Goal: Information Seeking & Learning: Compare options

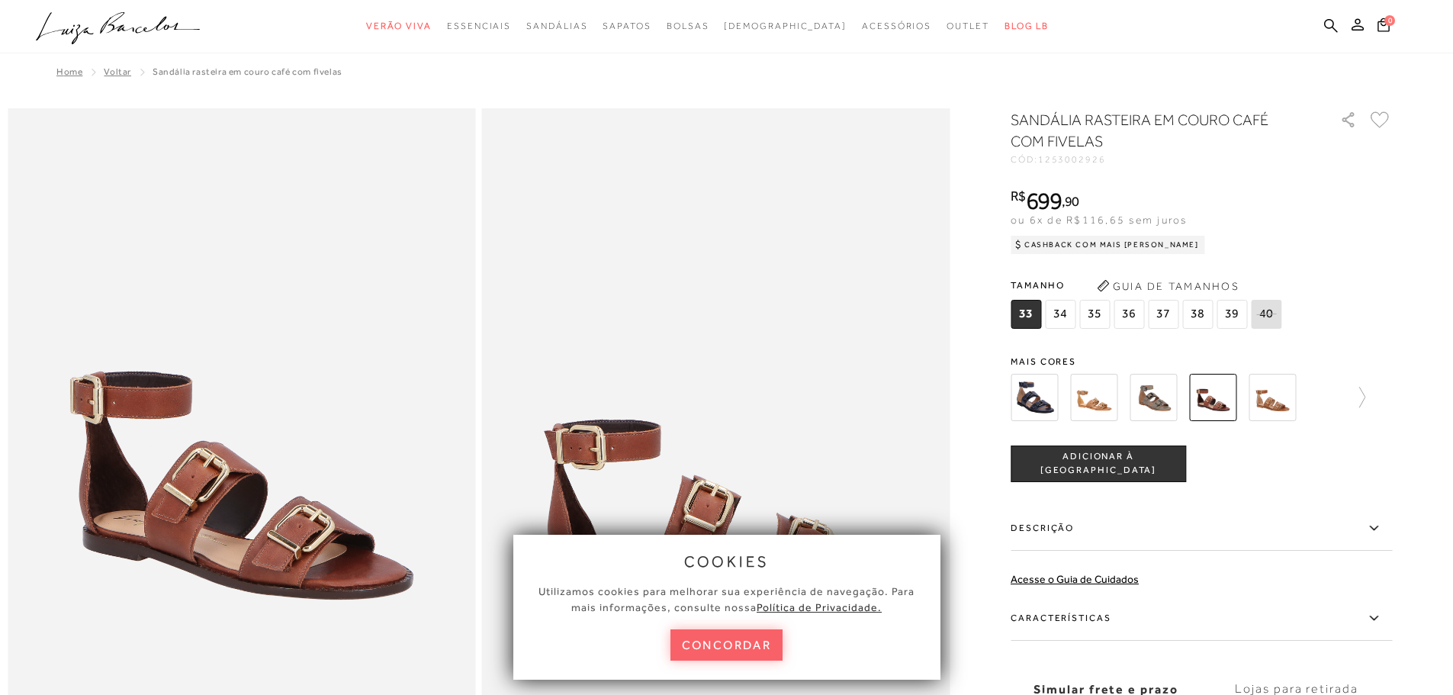
click at [1052, 405] on img at bounding box center [1034, 397] width 47 height 47
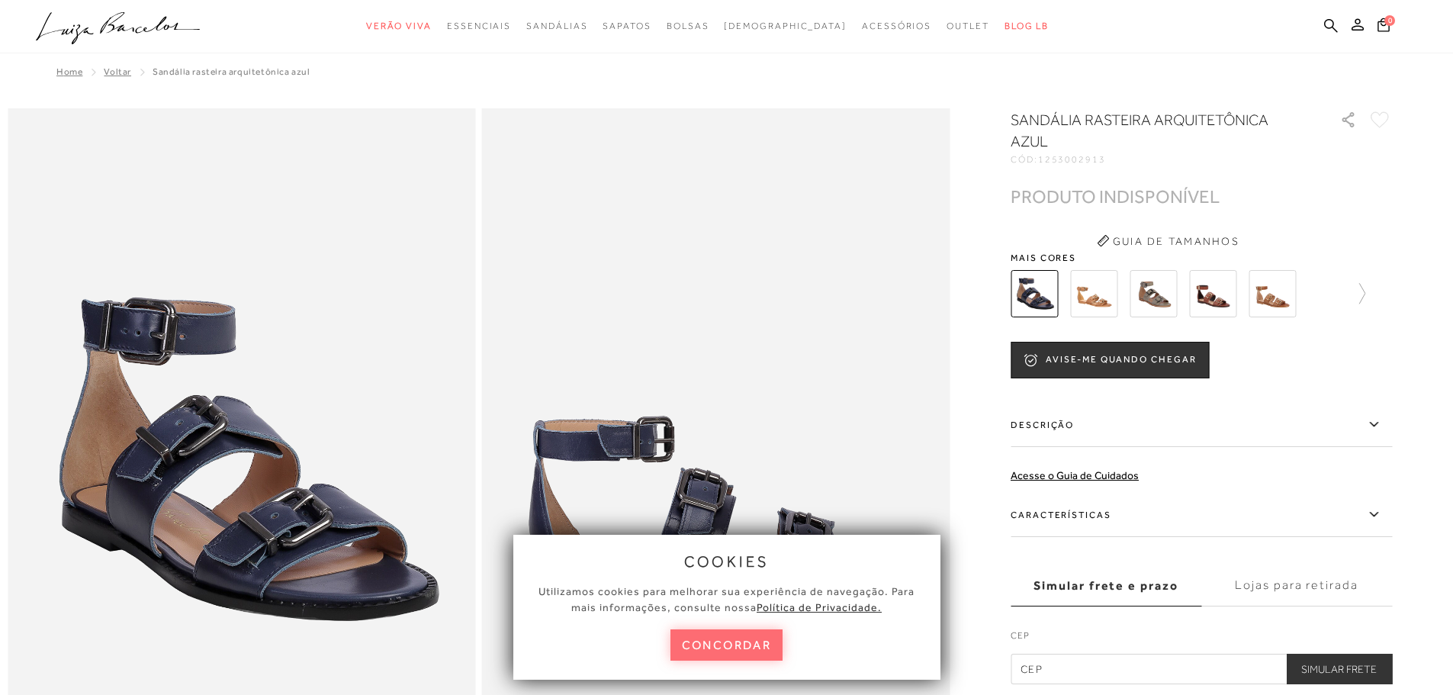
click at [750, 639] on button "concordar" at bounding box center [727, 644] width 113 height 31
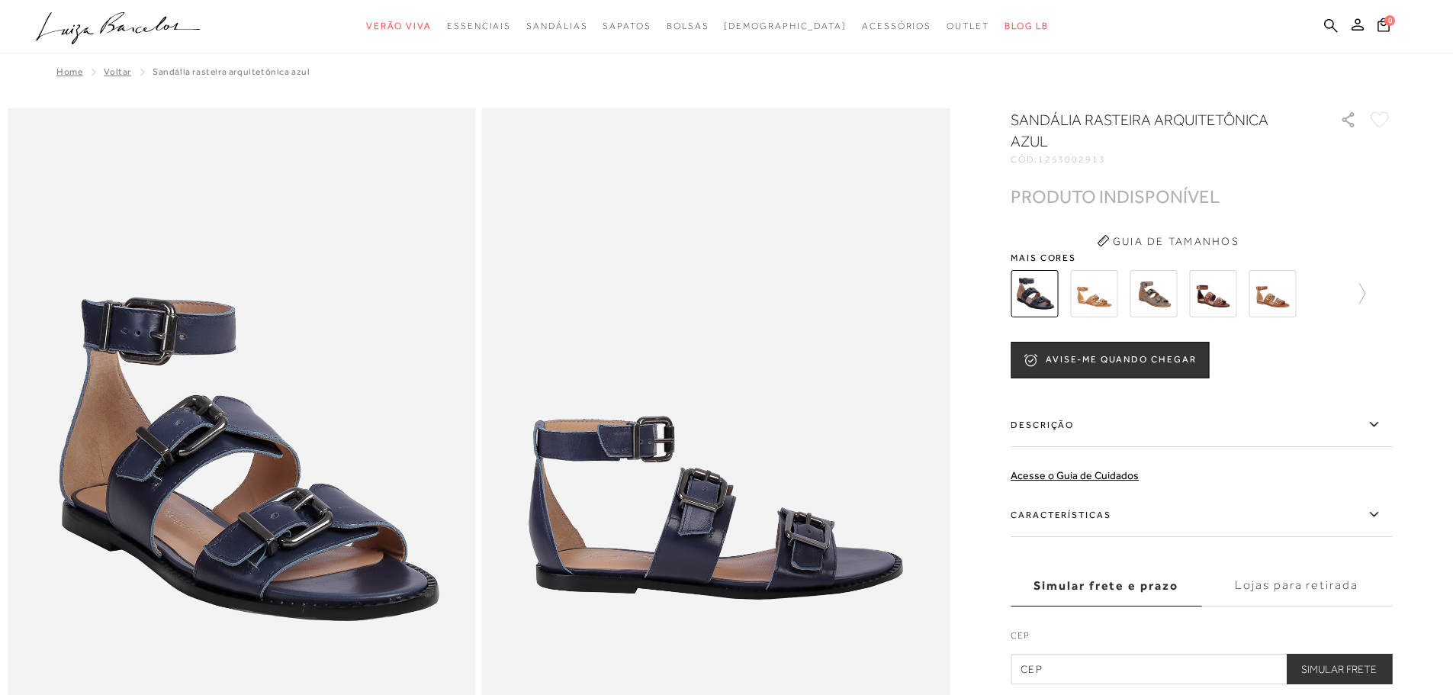
click at [1157, 296] on img at bounding box center [1153, 293] width 47 height 47
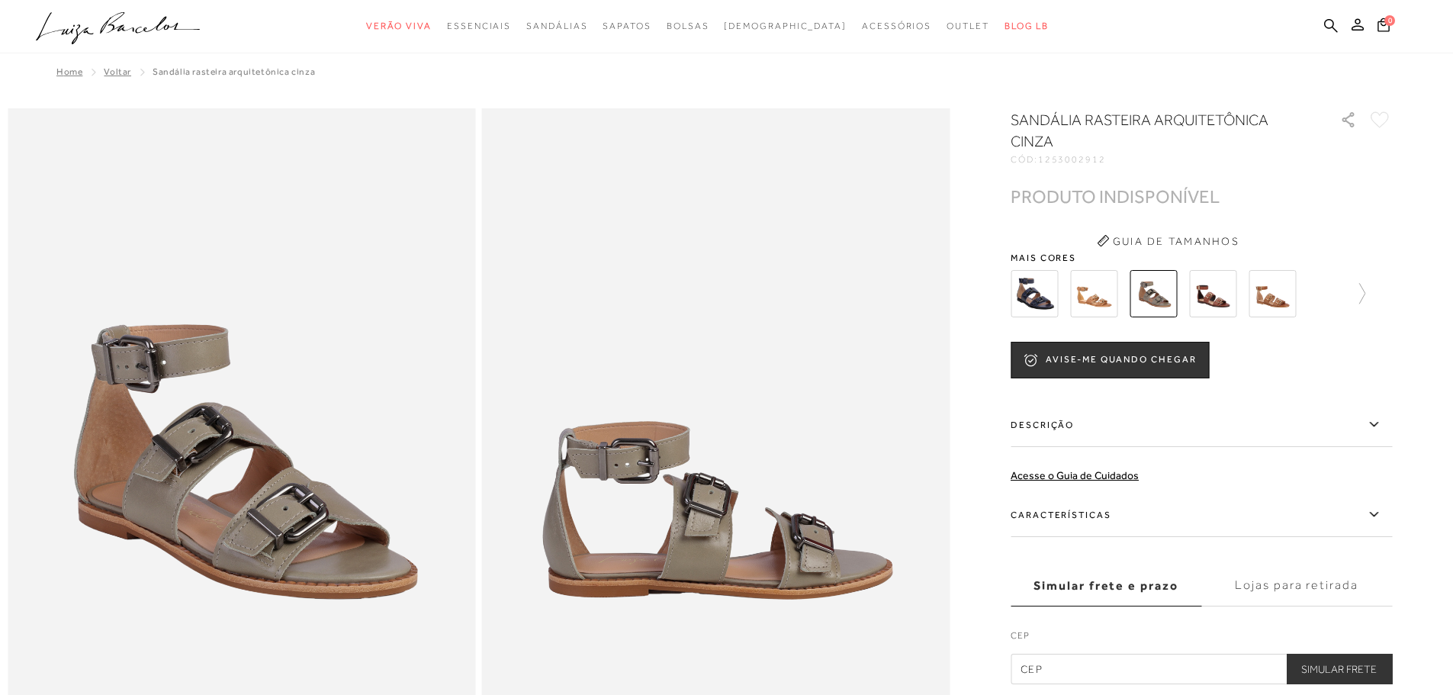
click at [1280, 294] on img at bounding box center [1272, 293] width 47 height 47
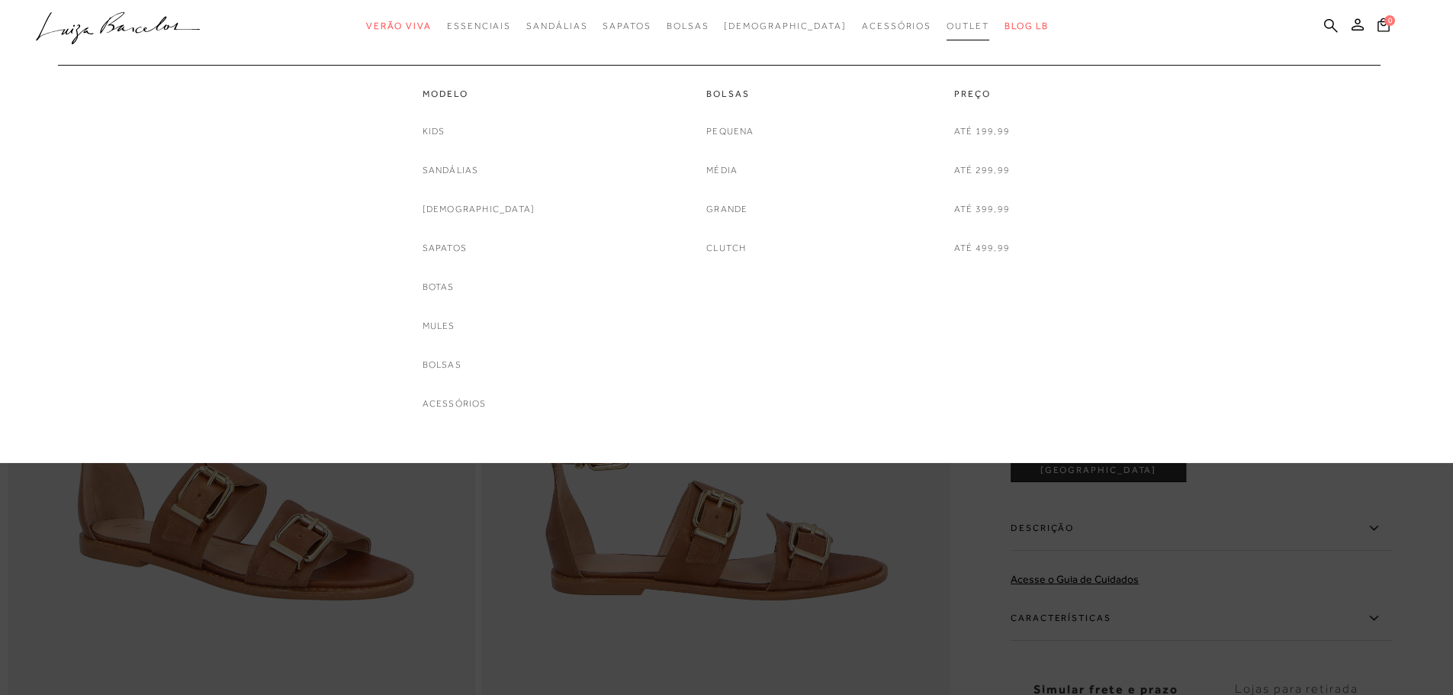
click at [947, 23] on span "Outlet" at bounding box center [968, 26] width 43 height 11
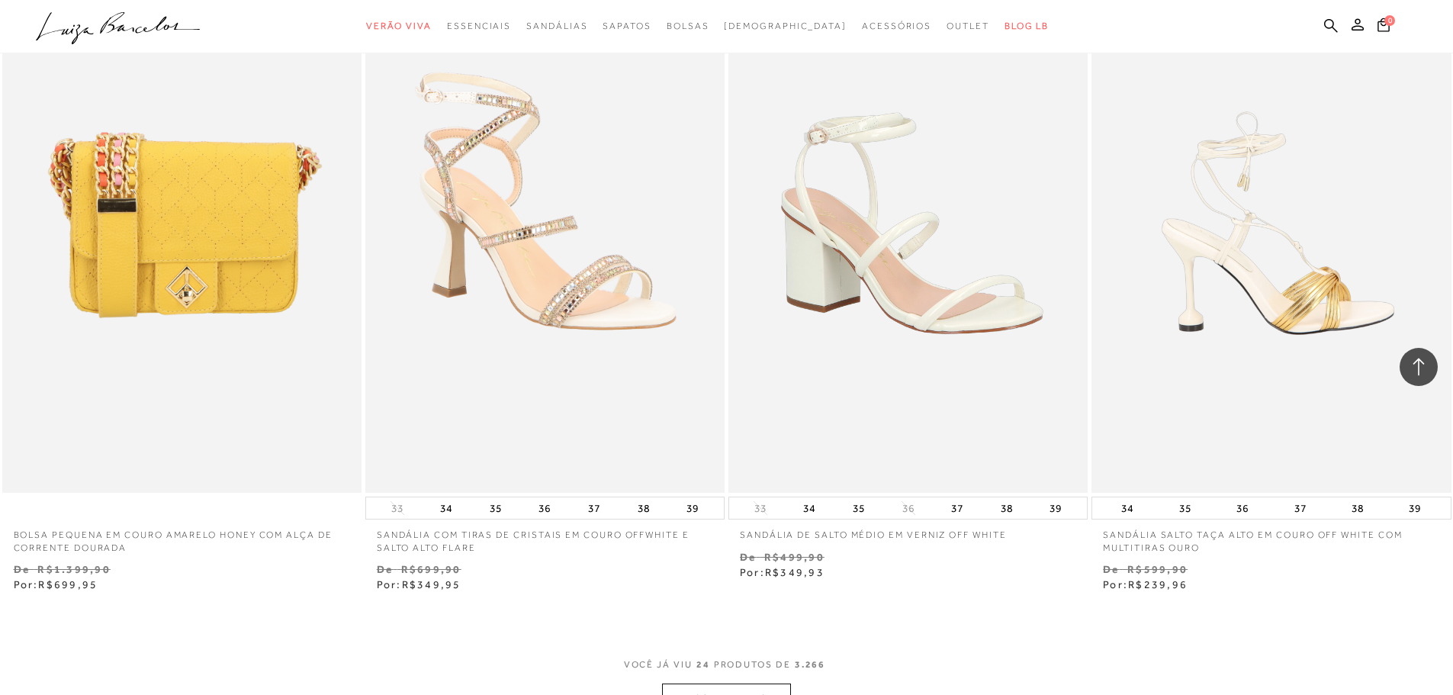
scroll to position [3662, 0]
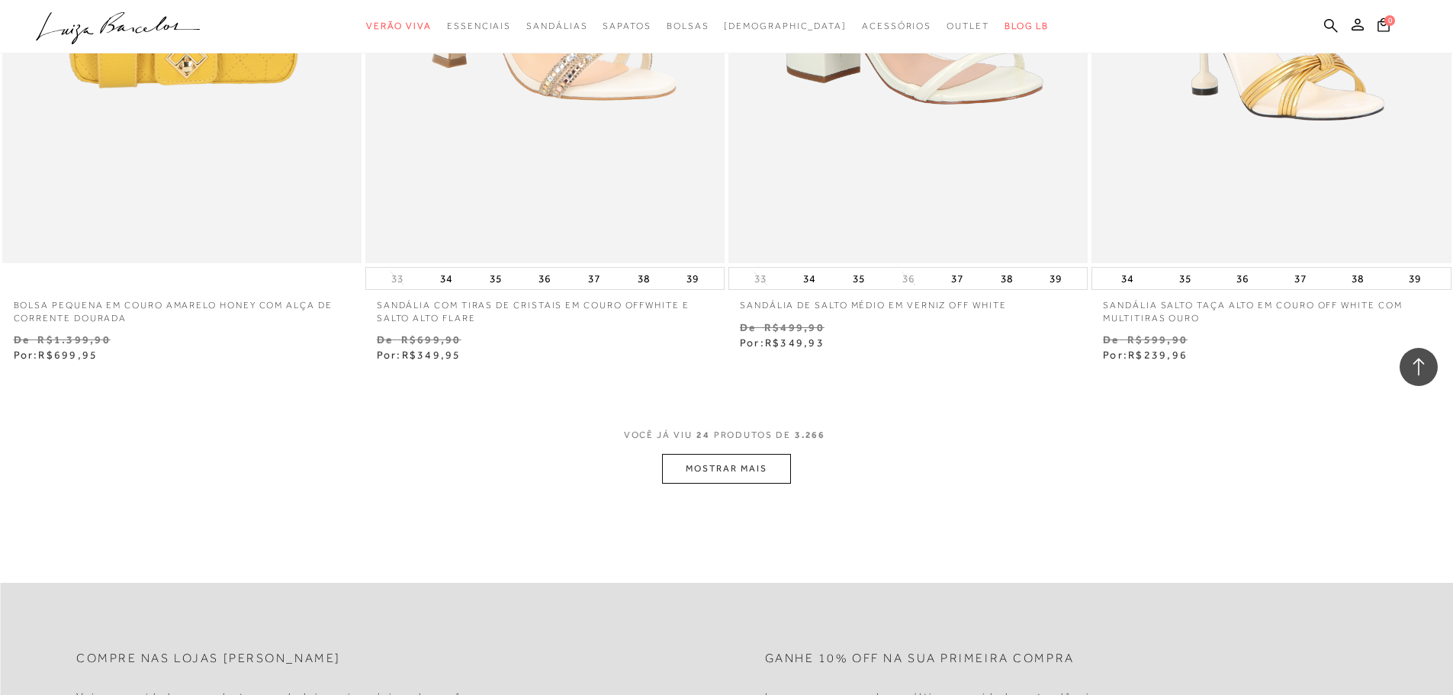
click at [741, 469] on button "MOSTRAR MAIS" at bounding box center [726, 469] width 128 height 30
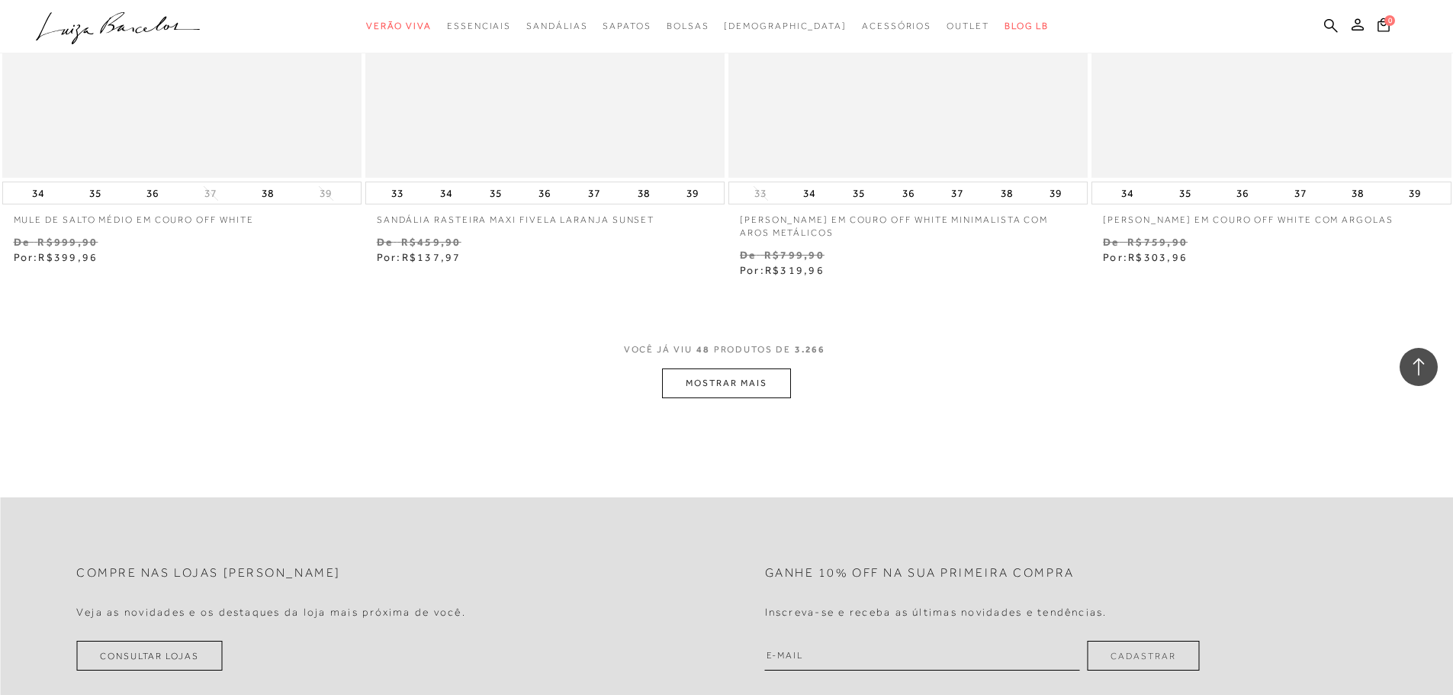
scroll to position [7705, 0]
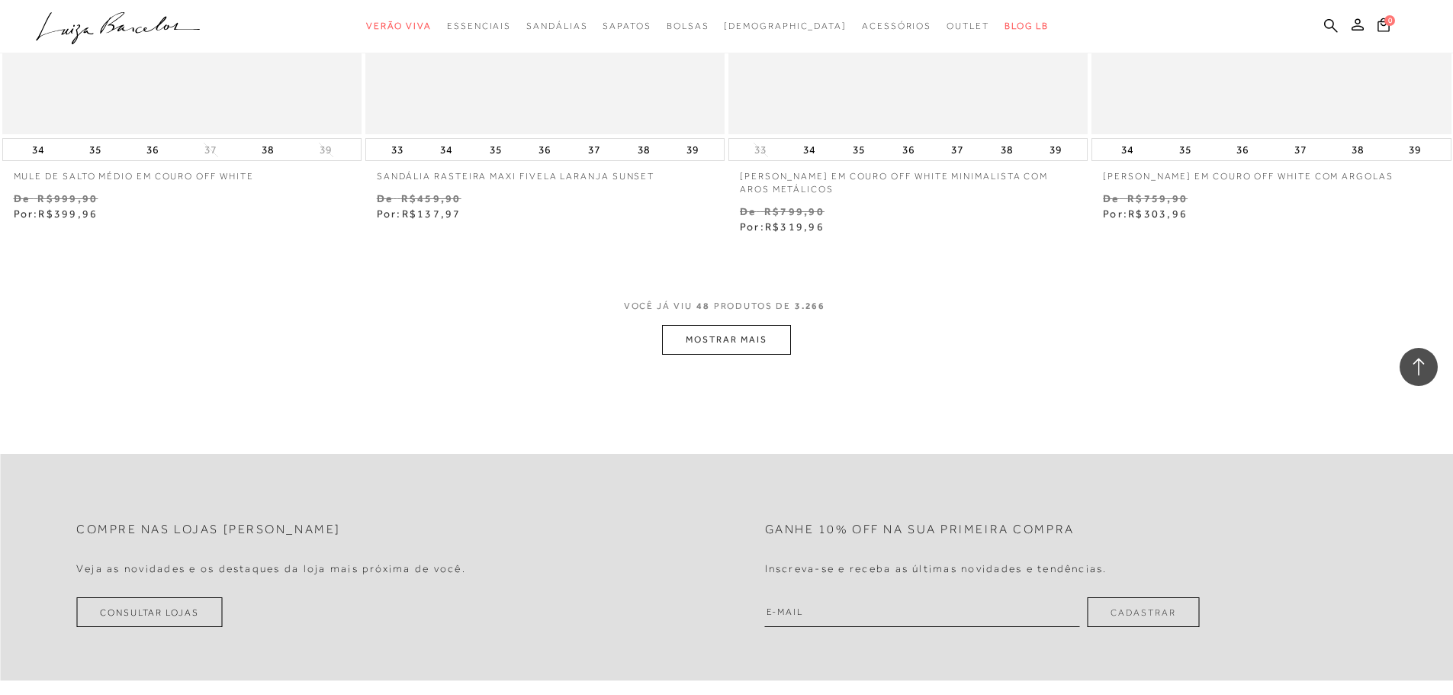
click at [738, 339] on button "MOSTRAR MAIS" at bounding box center [726, 340] width 128 height 30
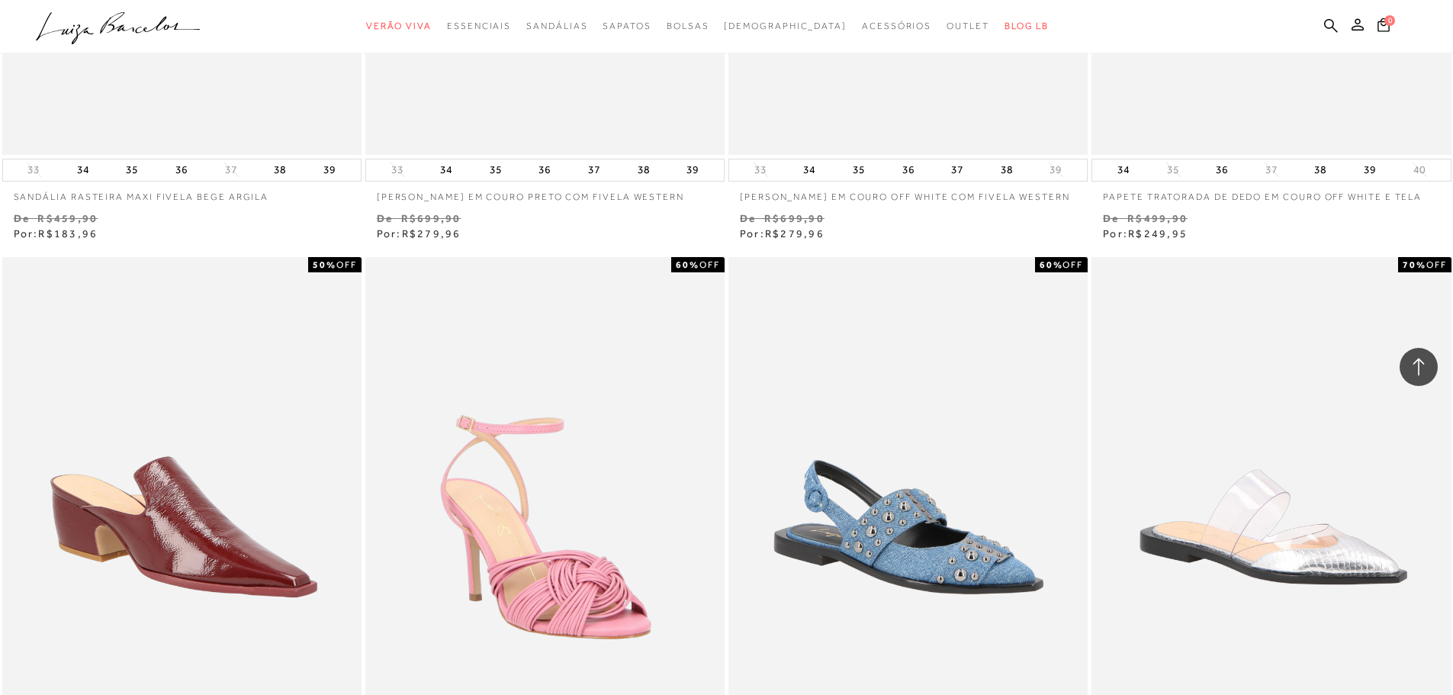
scroll to position [9079, 0]
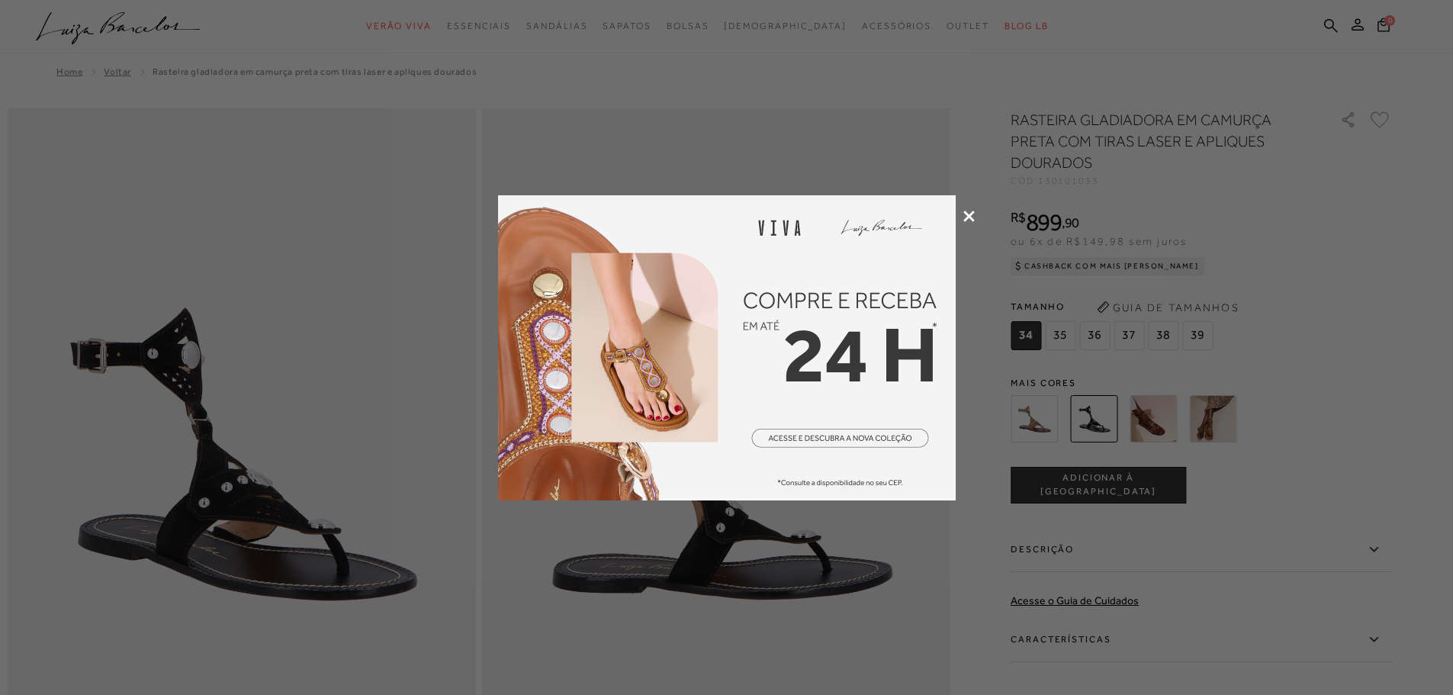
click at [958, 211] on div at bounding box center [726, 347] width 1453 height 695
click at [972, 216] on icon at bounding box center [969, 216] width 11 height 11
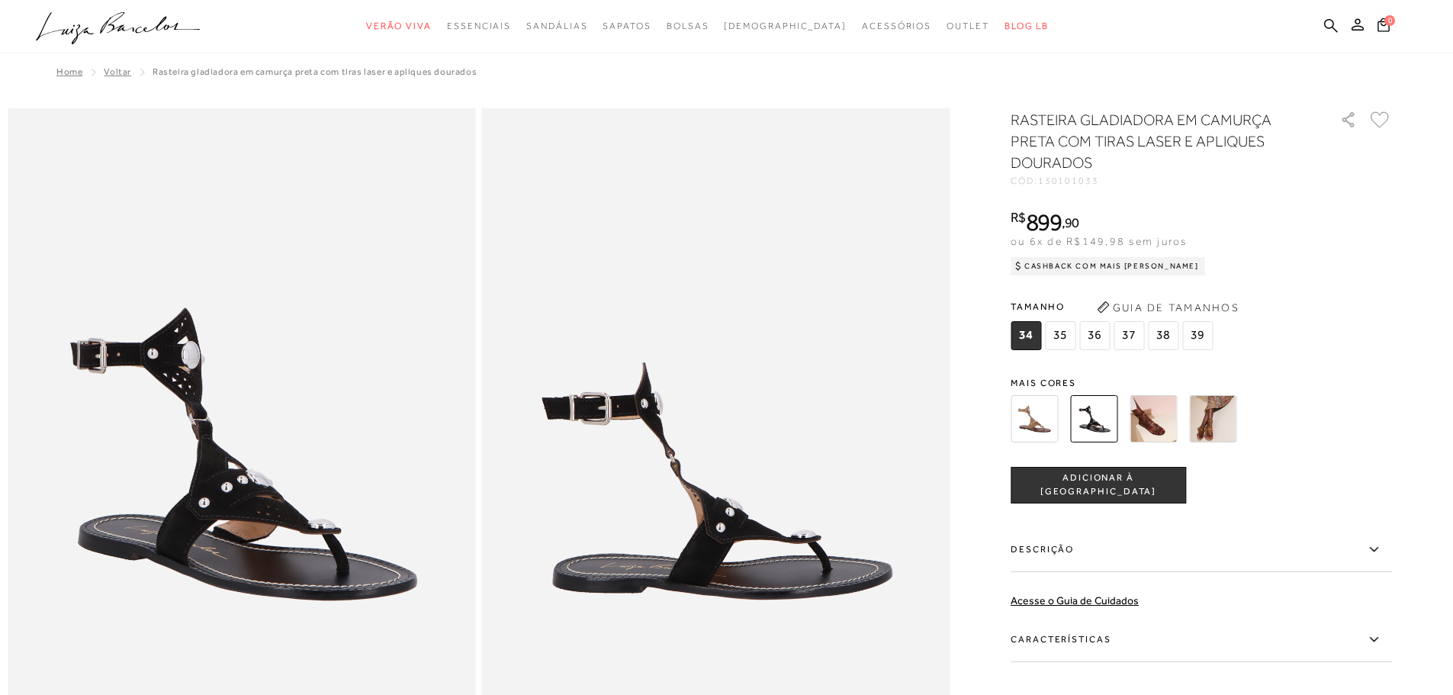
click at [1221, 407] on img at bounding box center [1212, 418] width 47 height 47
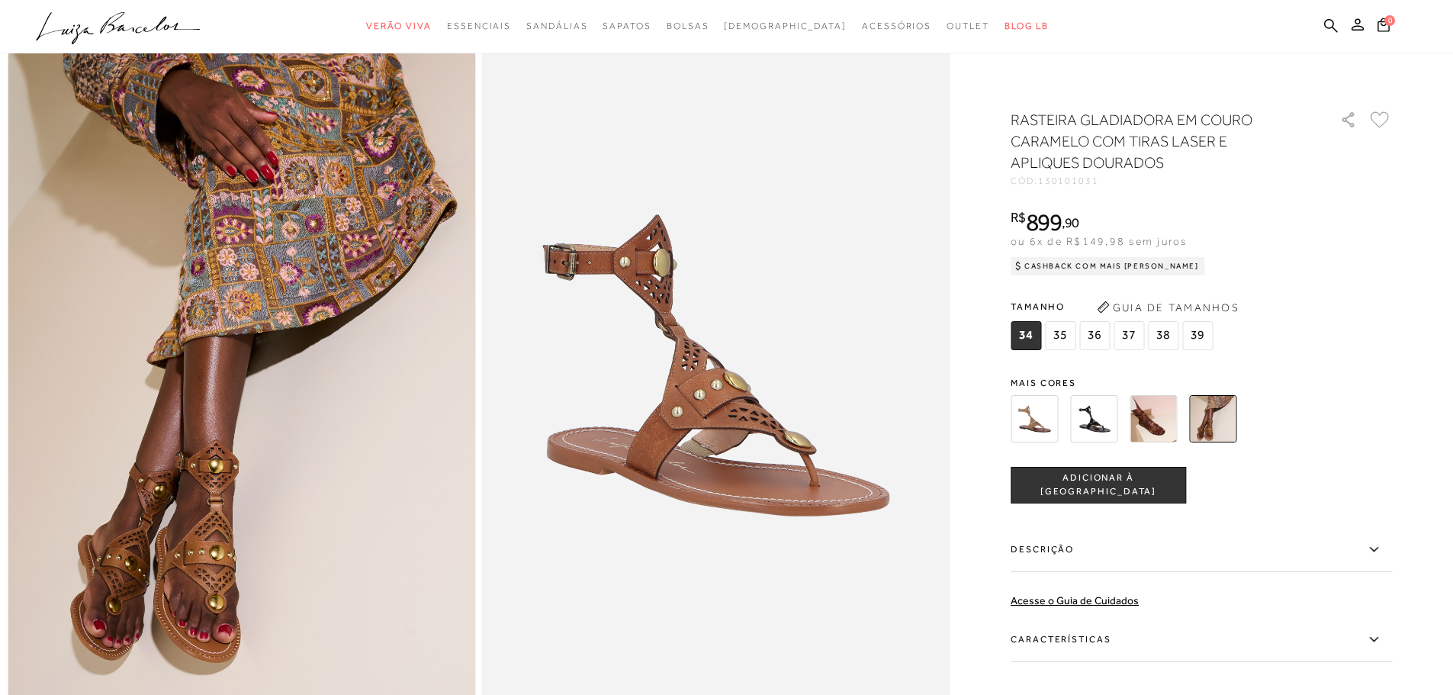
scroll to position [229, 0]
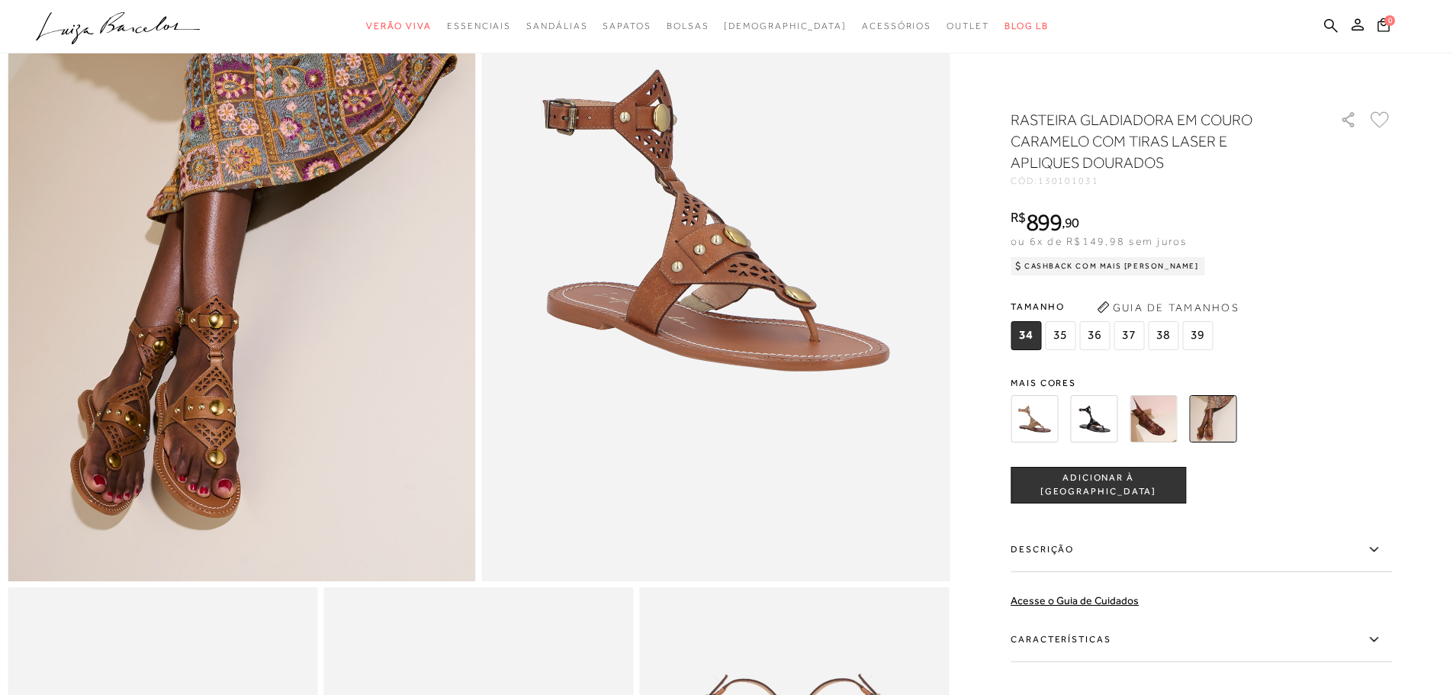
click at [1140, 417] on img at bounding box center [1153, 418] width 47 height 47
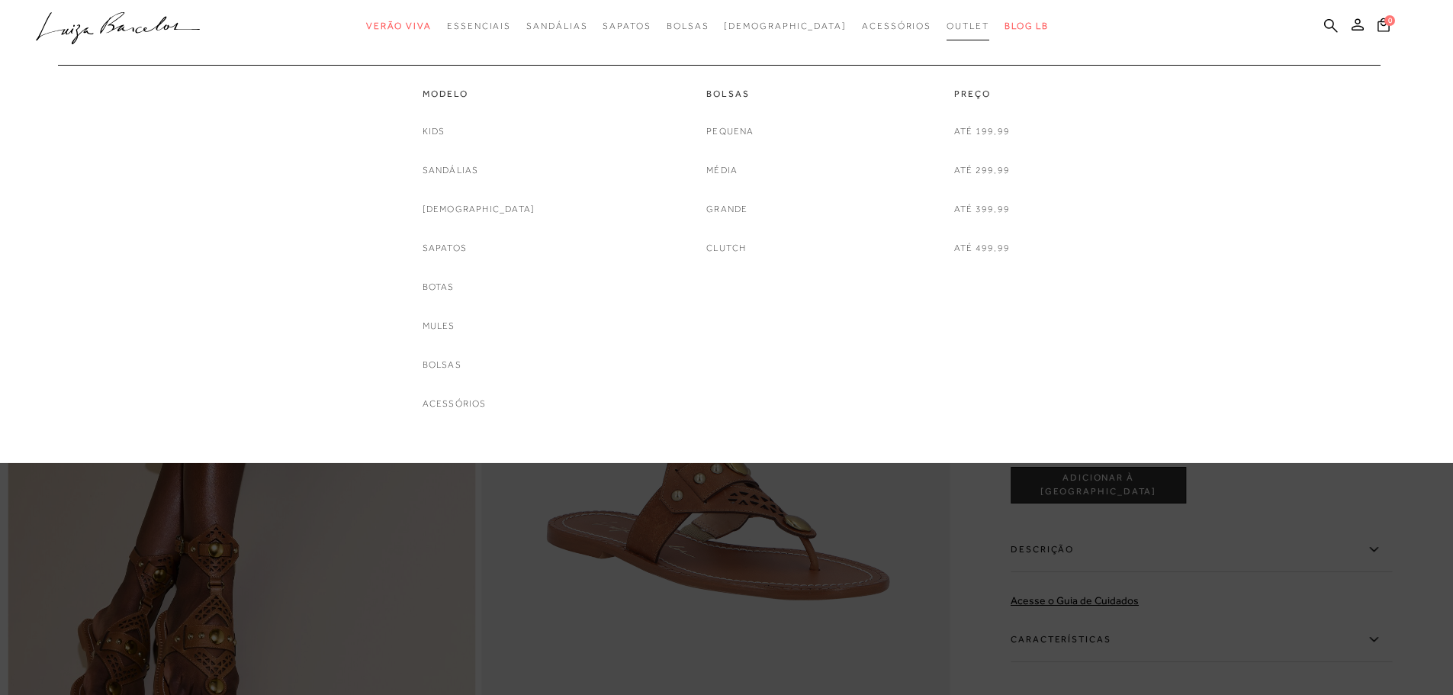
click at [947, 24] on span "Outlet" at bounding box center [968, 26] width 43 height 11
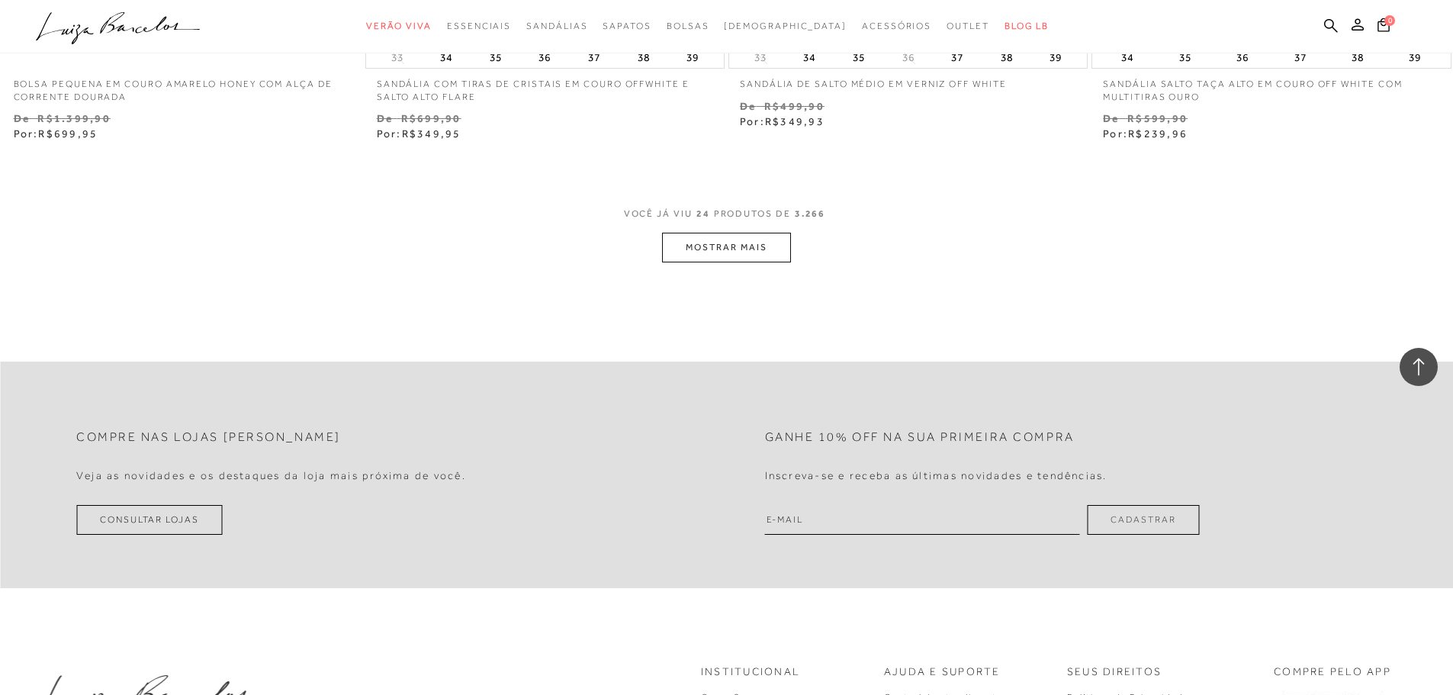
scroll to position [3891, 0]
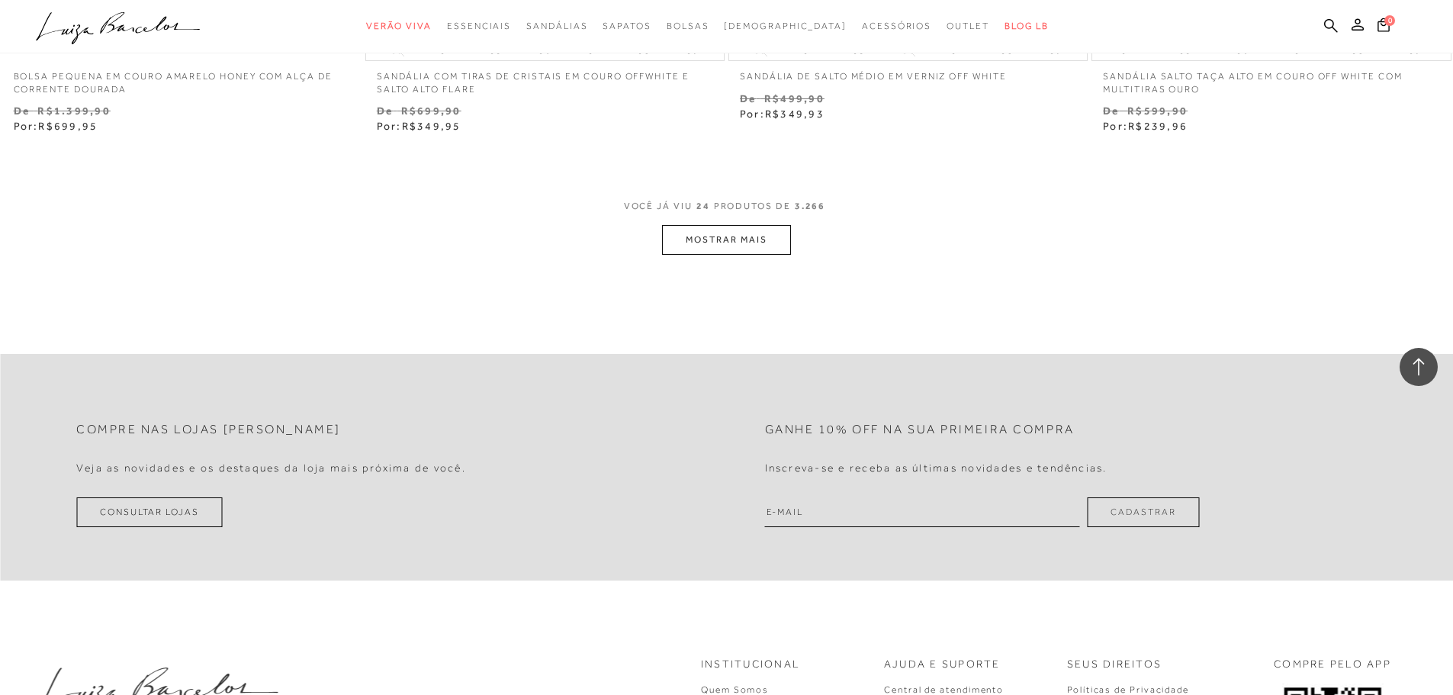
click at [722, 247] on button "MOSTRAR MAIS" at bounding box center [726, 240] width 128 height 30
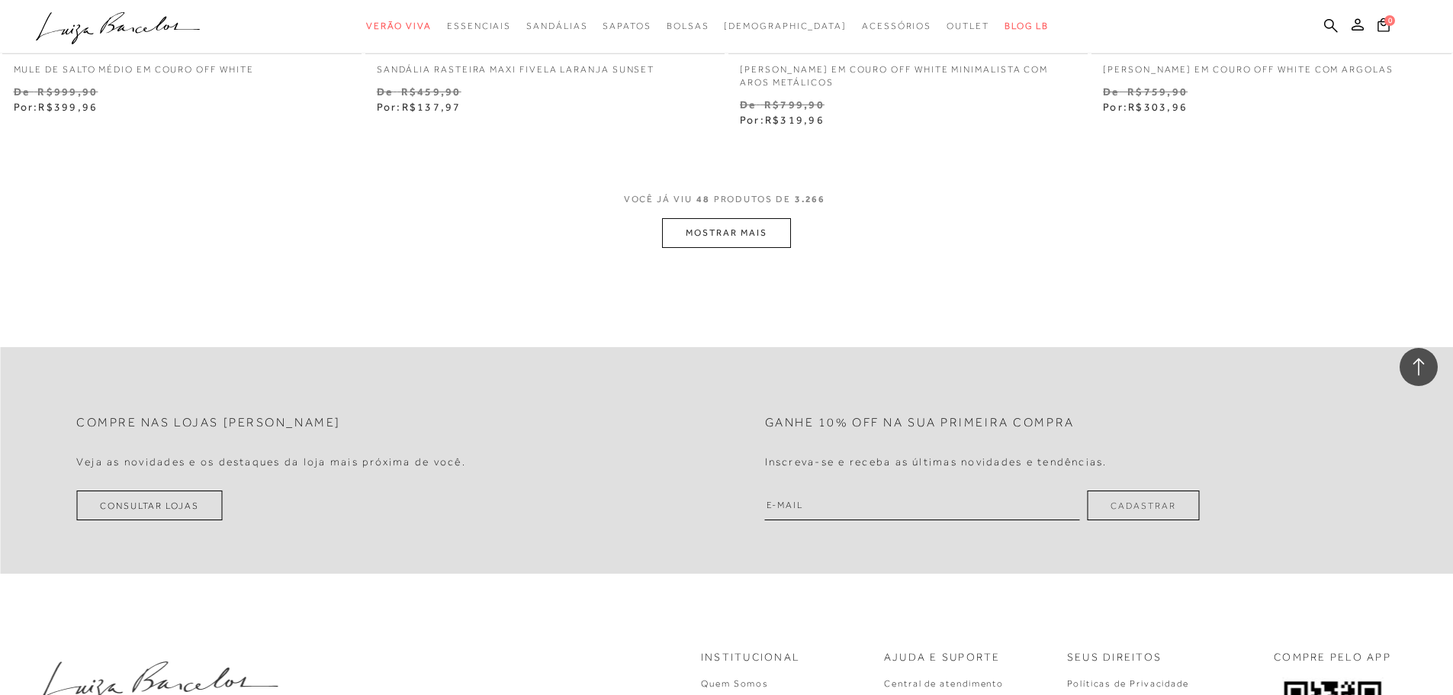
scroll to position [7858, 0]
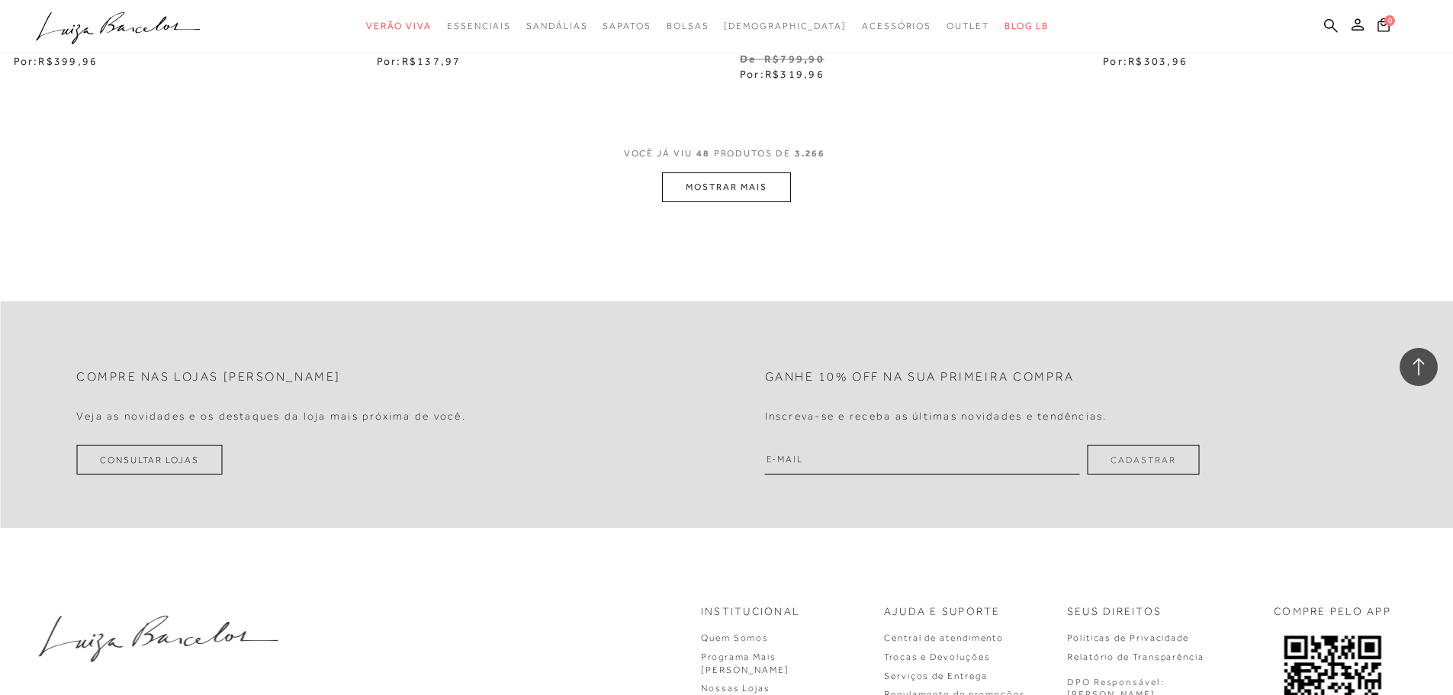
click at [732, 183] on button "MOSTRAR MAIS" at bounding box center [726, 187] width 128 height 30
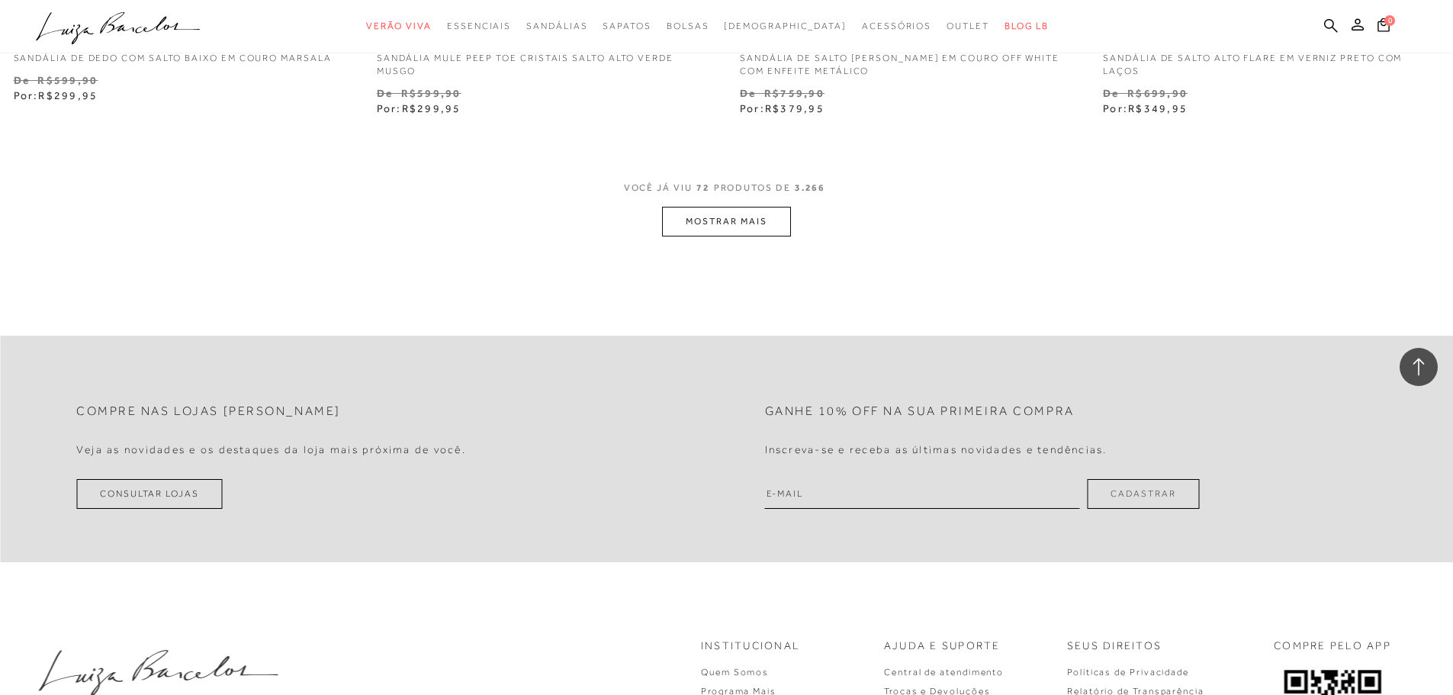
scroll to position [11749, 0]
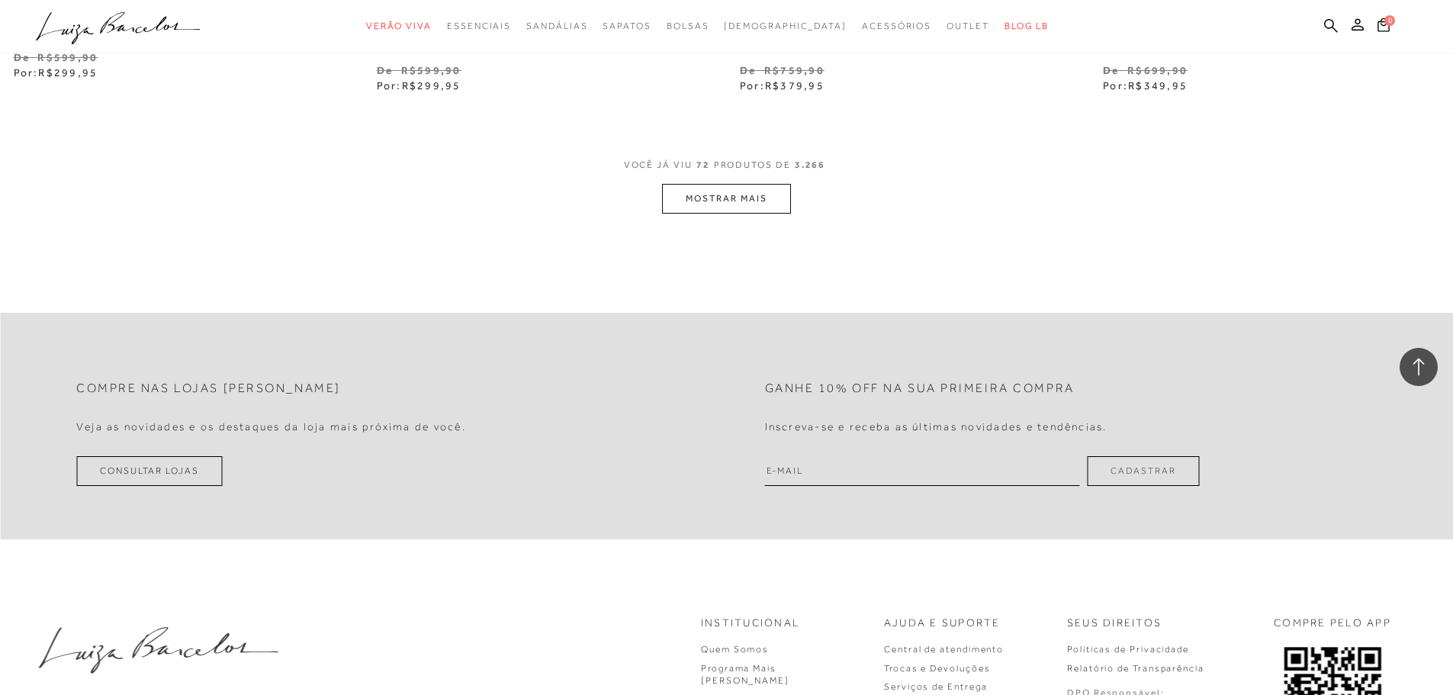
click at [732, 195] on button "MOSTRAR MAIS" at bounding box center [726, 199] width 128 height 30
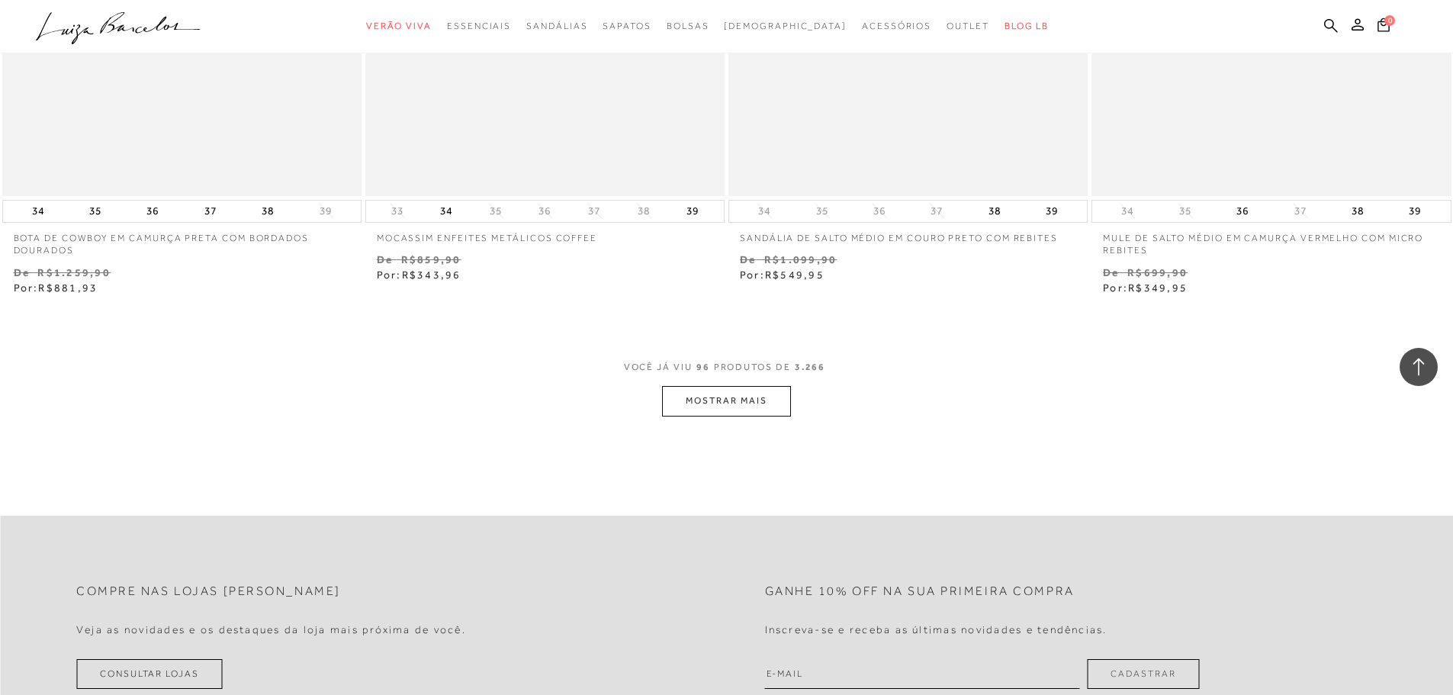
scroll to position [15487, 0]
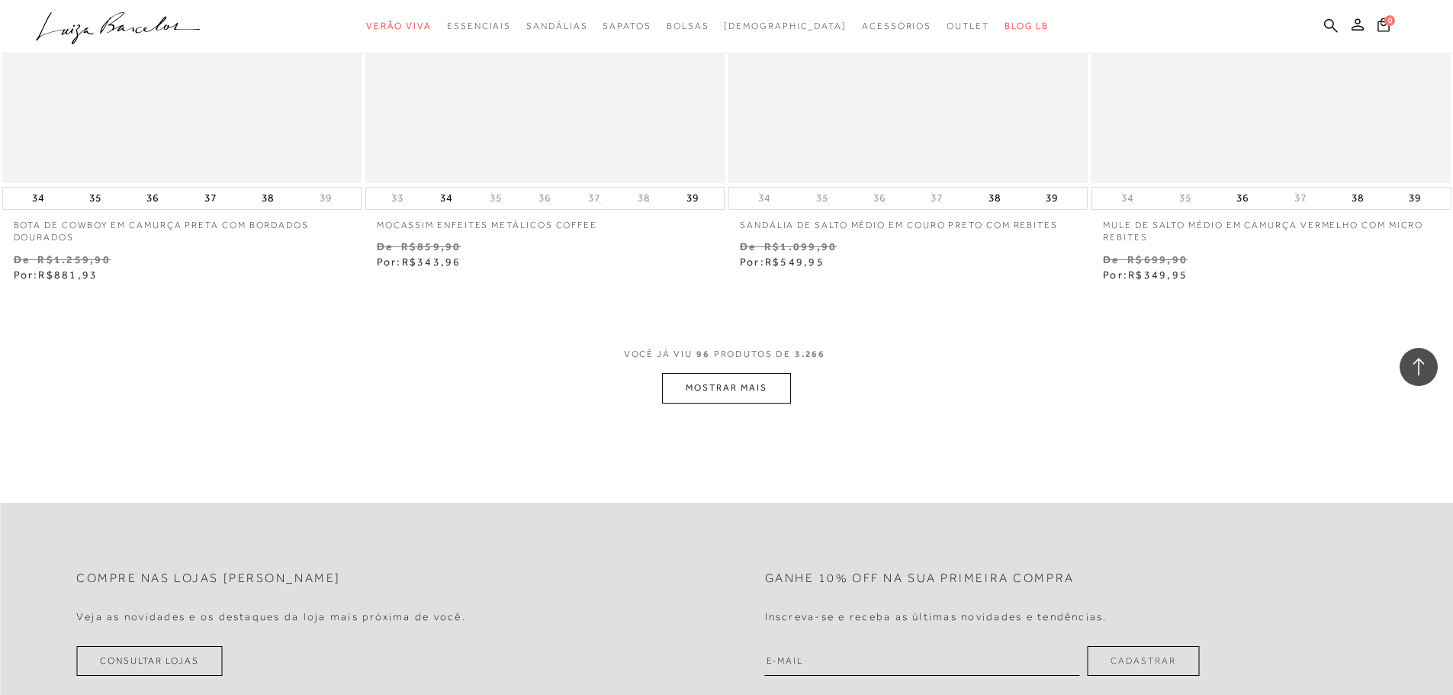
click at [726, 385] on button "MOSTRAR MAIS" at bounding box center [726, 388] width 128 height 30
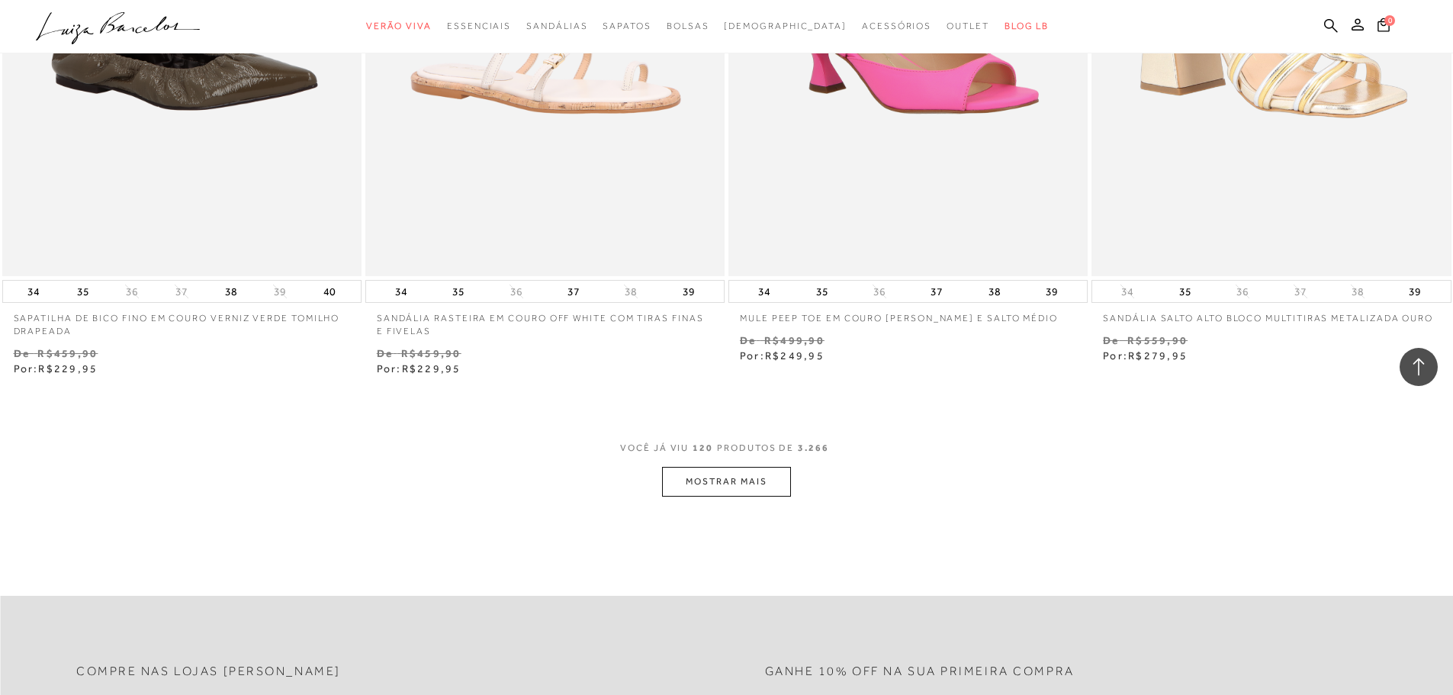
scroll to position [19378, 0]
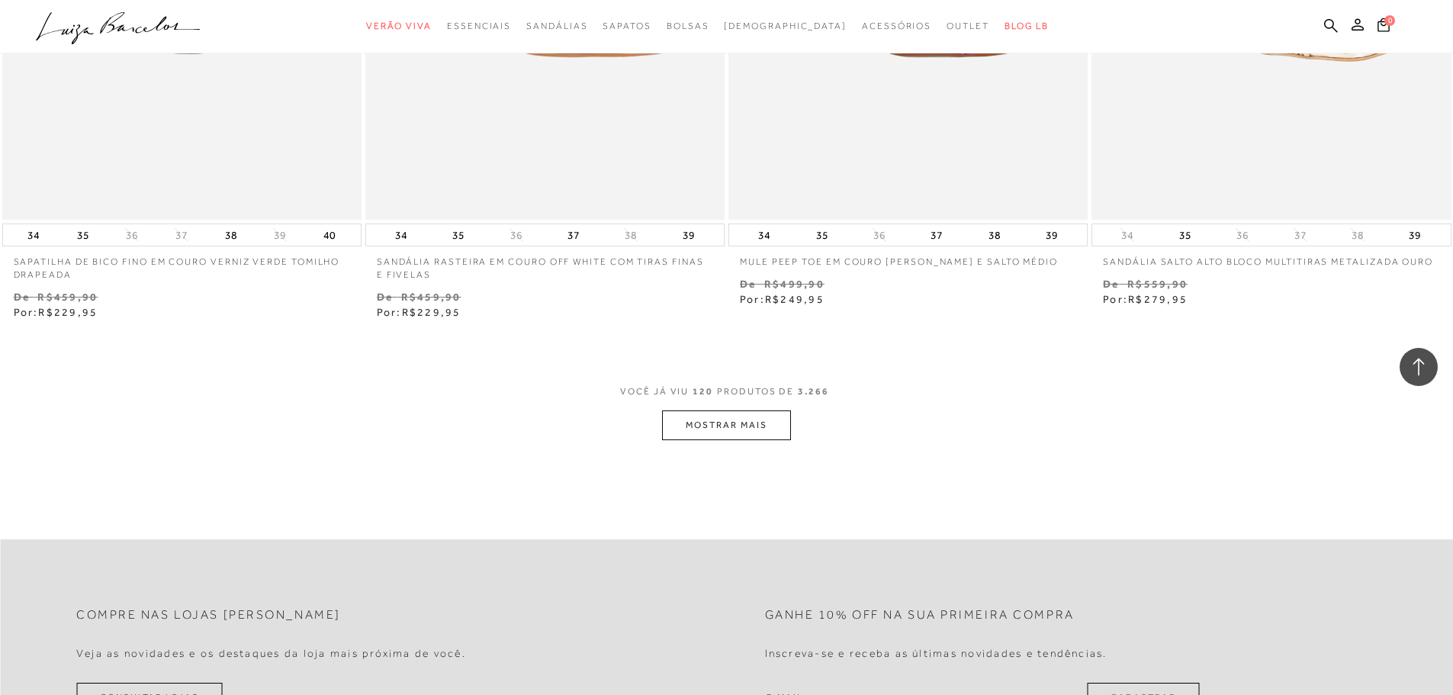
click at [745, 430] on button "MOSTRAR MAIS" at bounding box center [726, 425] width 128 height 30
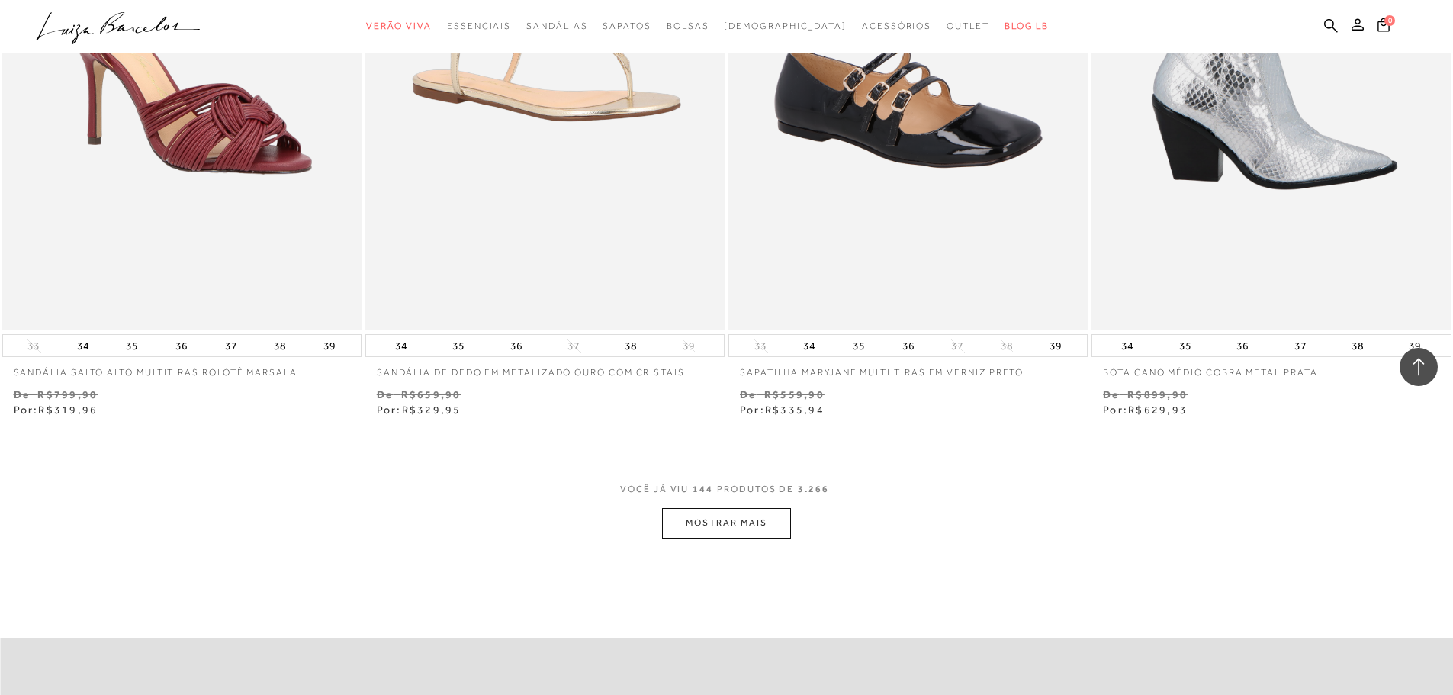
scroll to position [23268, 0]
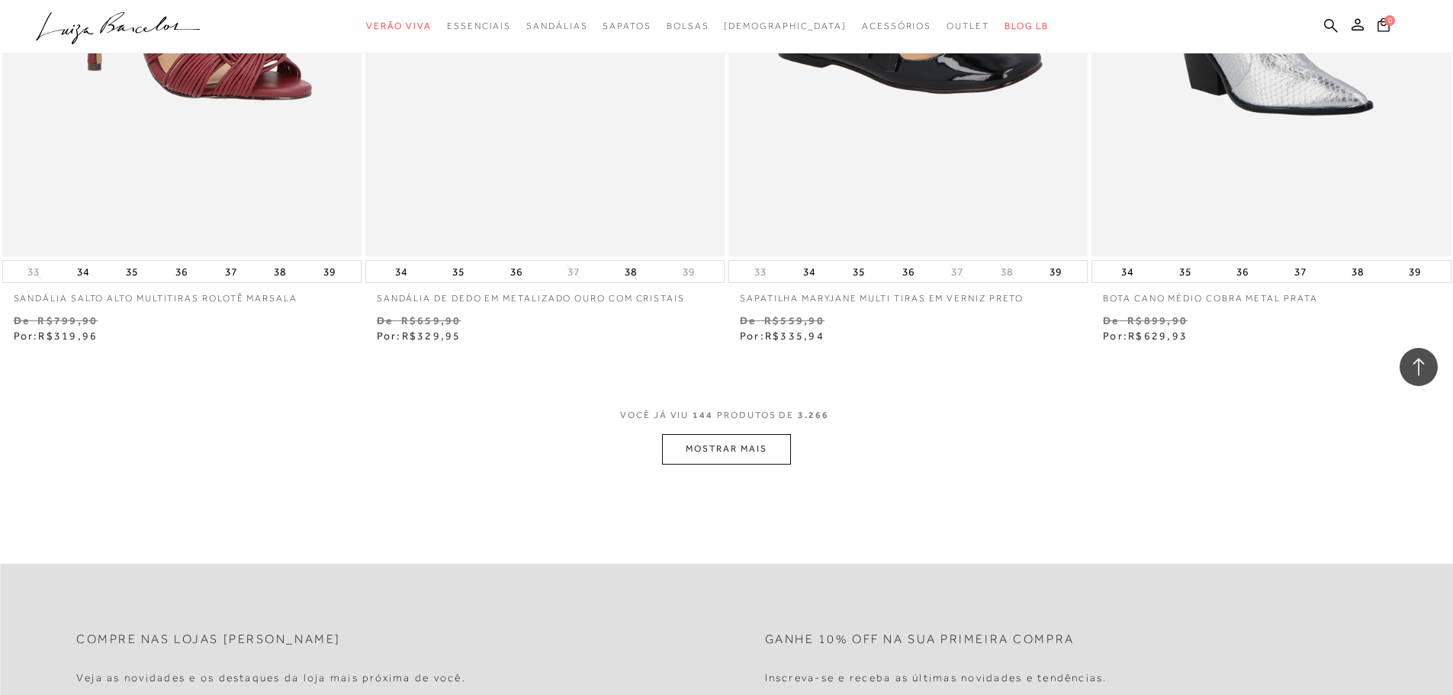
click at [727, 452] on button "MOSTRAR MAIS" at bounding box center [726, 449] width 128 height 30
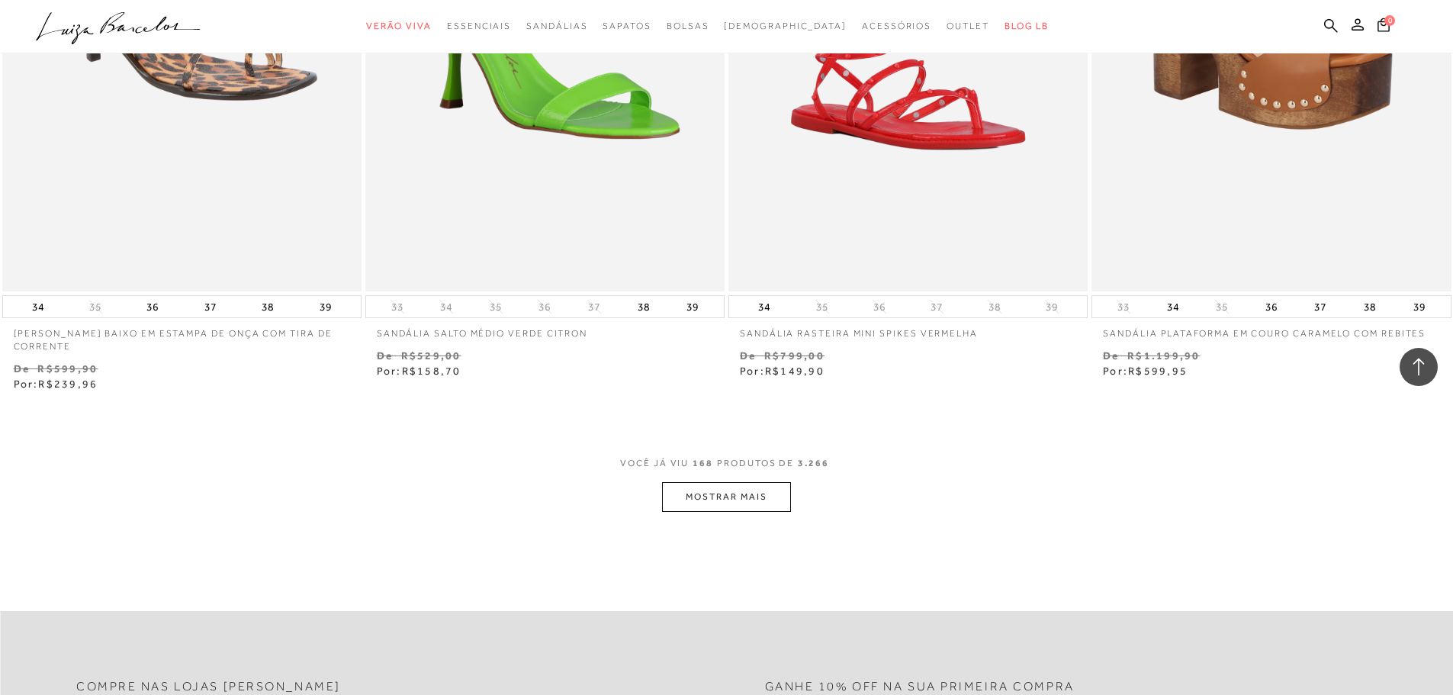
scroll to position [27312, 0]
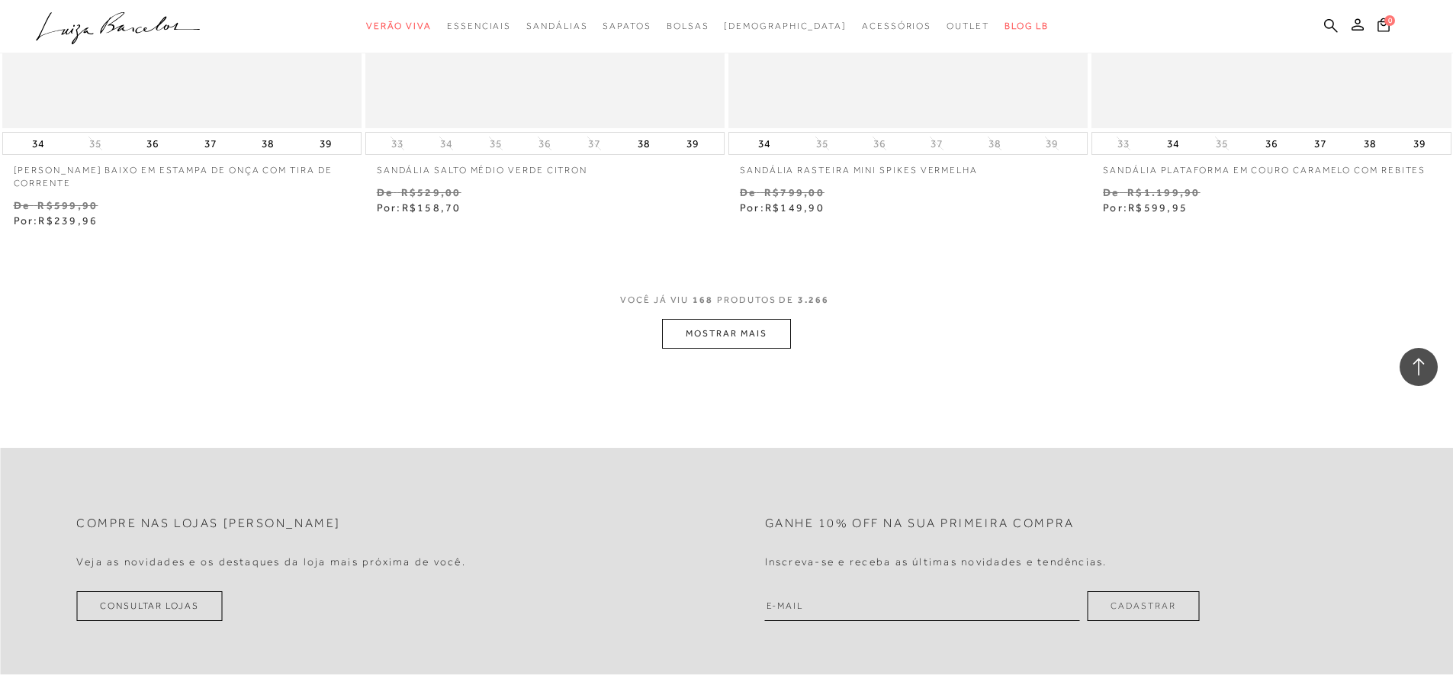
click at [733, 335] on button "MOSTRAR MAIS" at bounding box center [726, 334] width 128 height 30
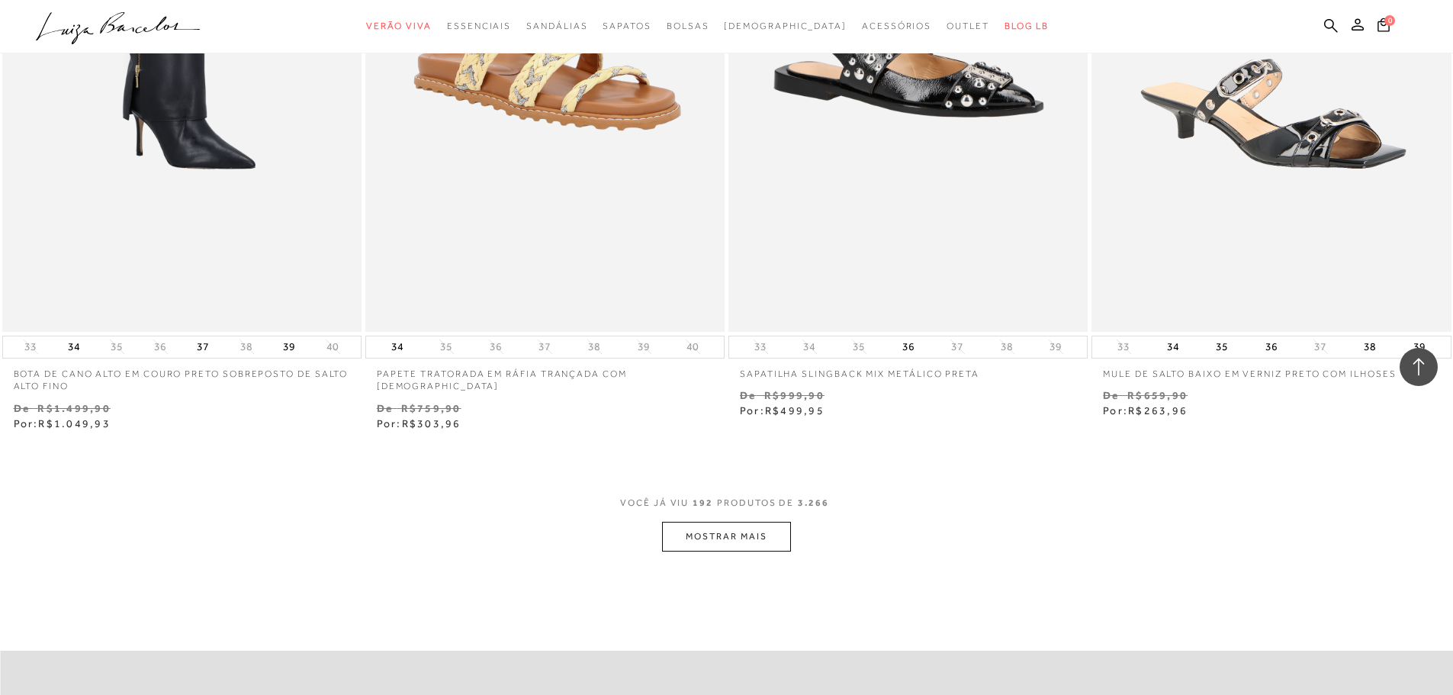
scroll to position [31203, 0]
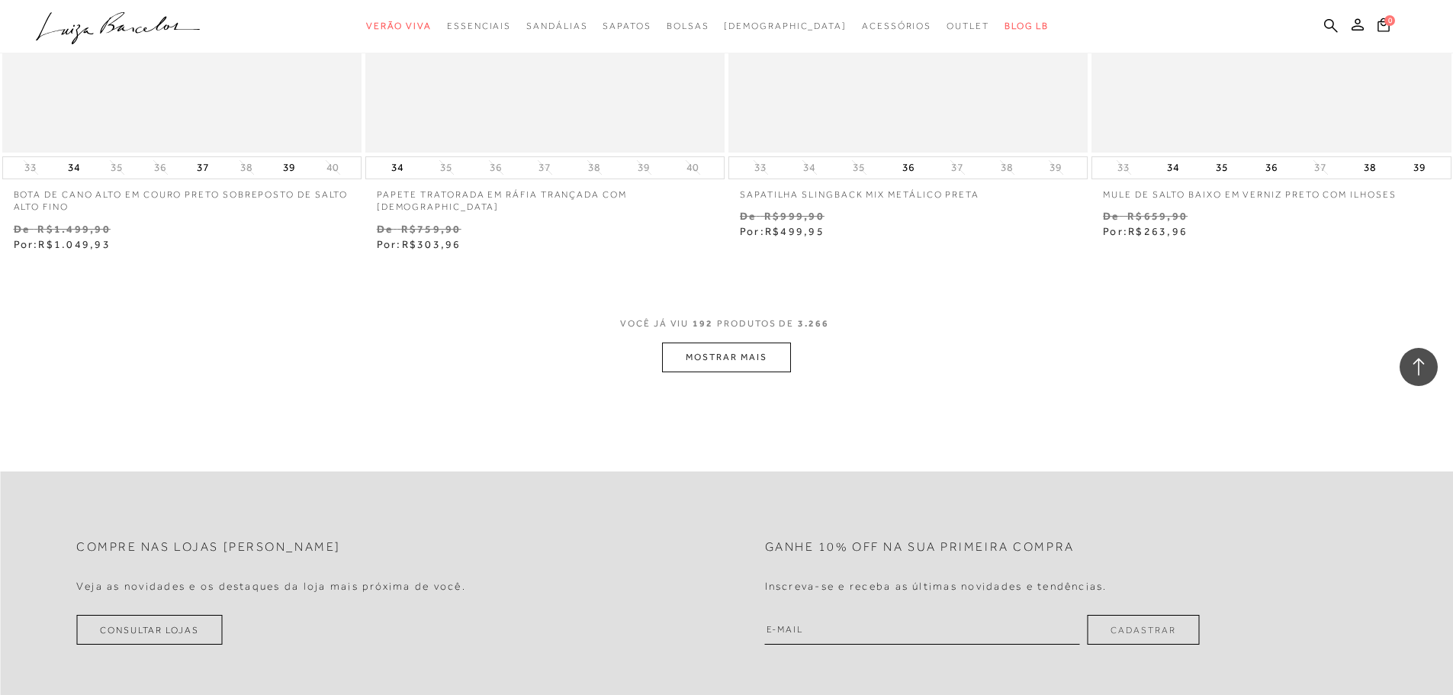
click at [722, 350] on button "MOSTRAR MAIS" at bounding box center [726, 358] width 128 height 30
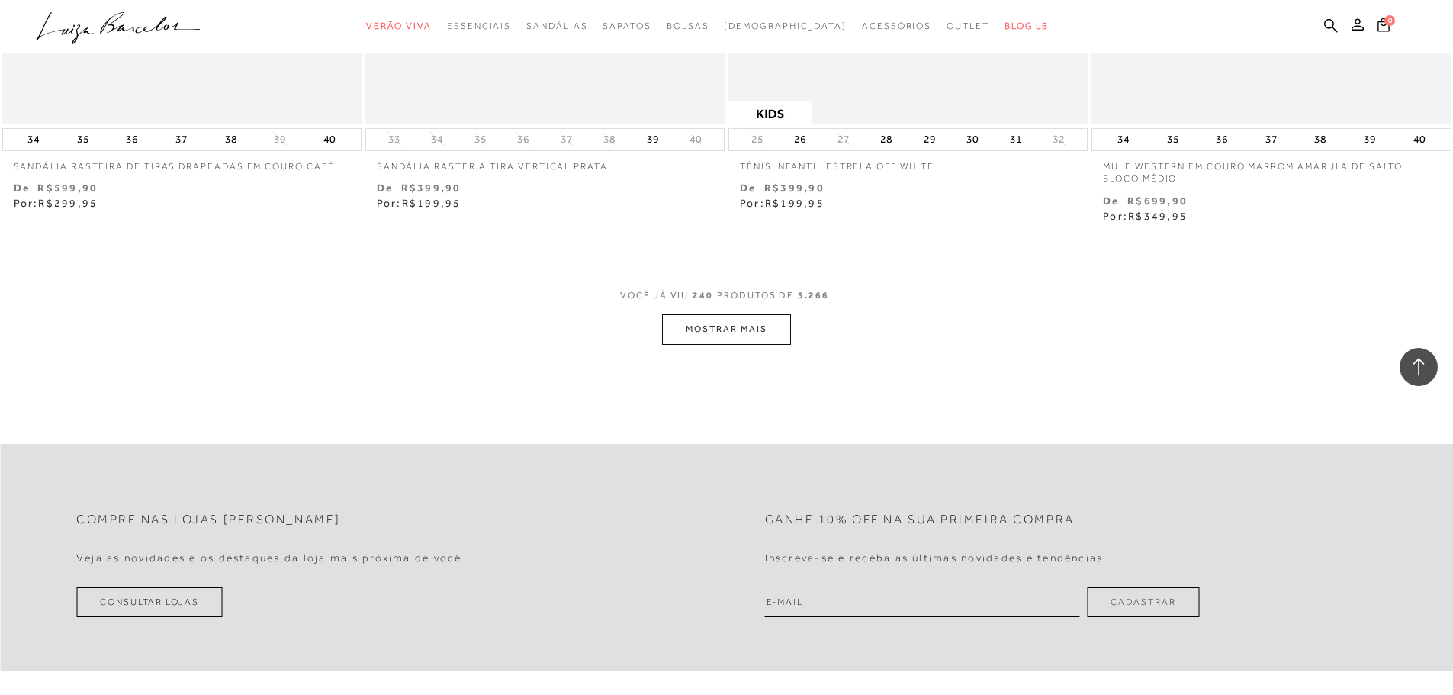
click at [727, 329] on button "MOSTRAR MAIS" at bounding box center [726, 329] width 128 height 30
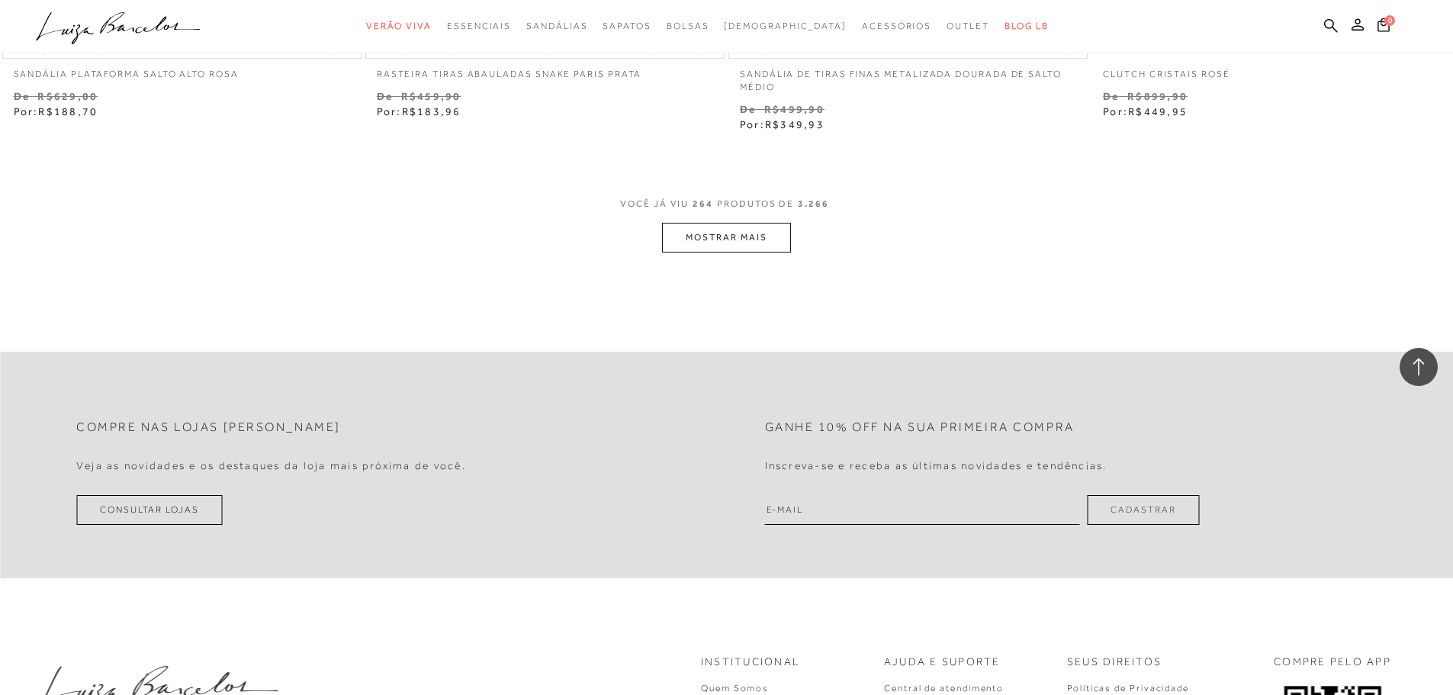
scroll to position [43104, 0]
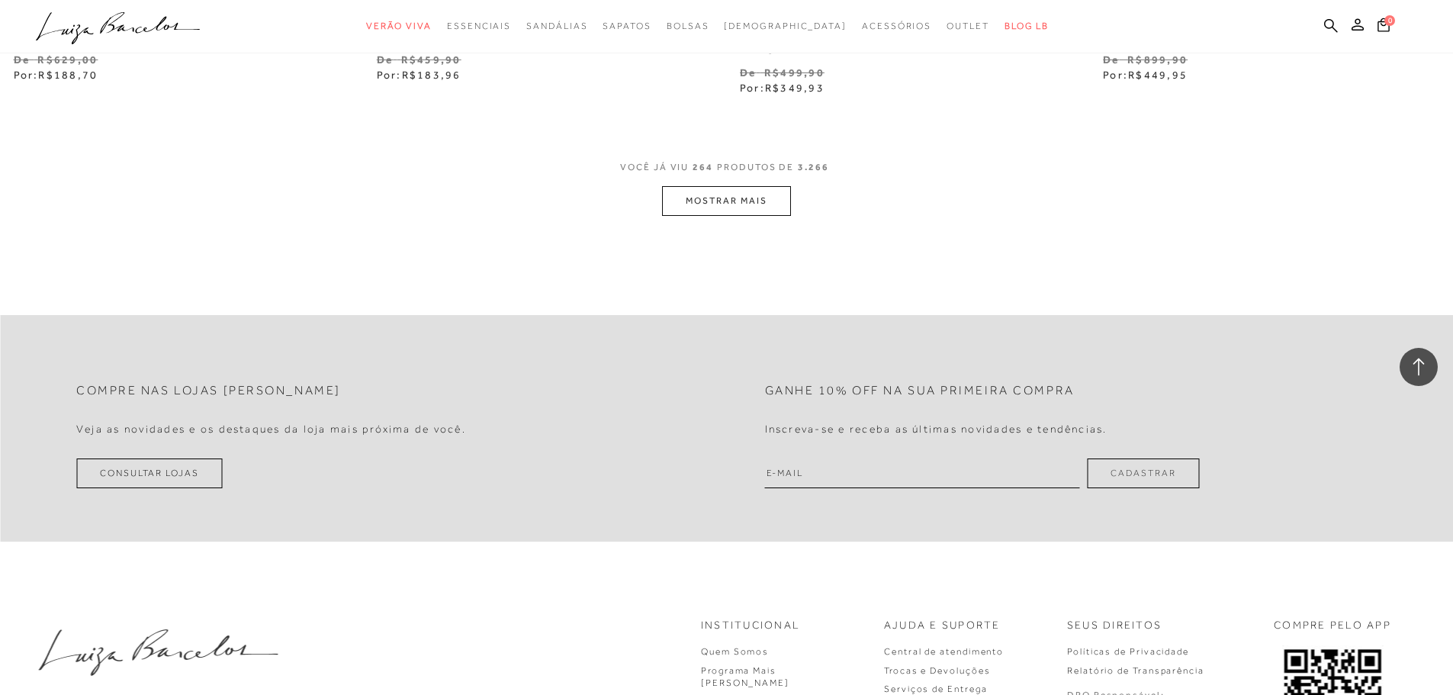
click at [741, 186] on button "MOSTRAR MAIS" at bounding box center [726, 201] width 128 height 30
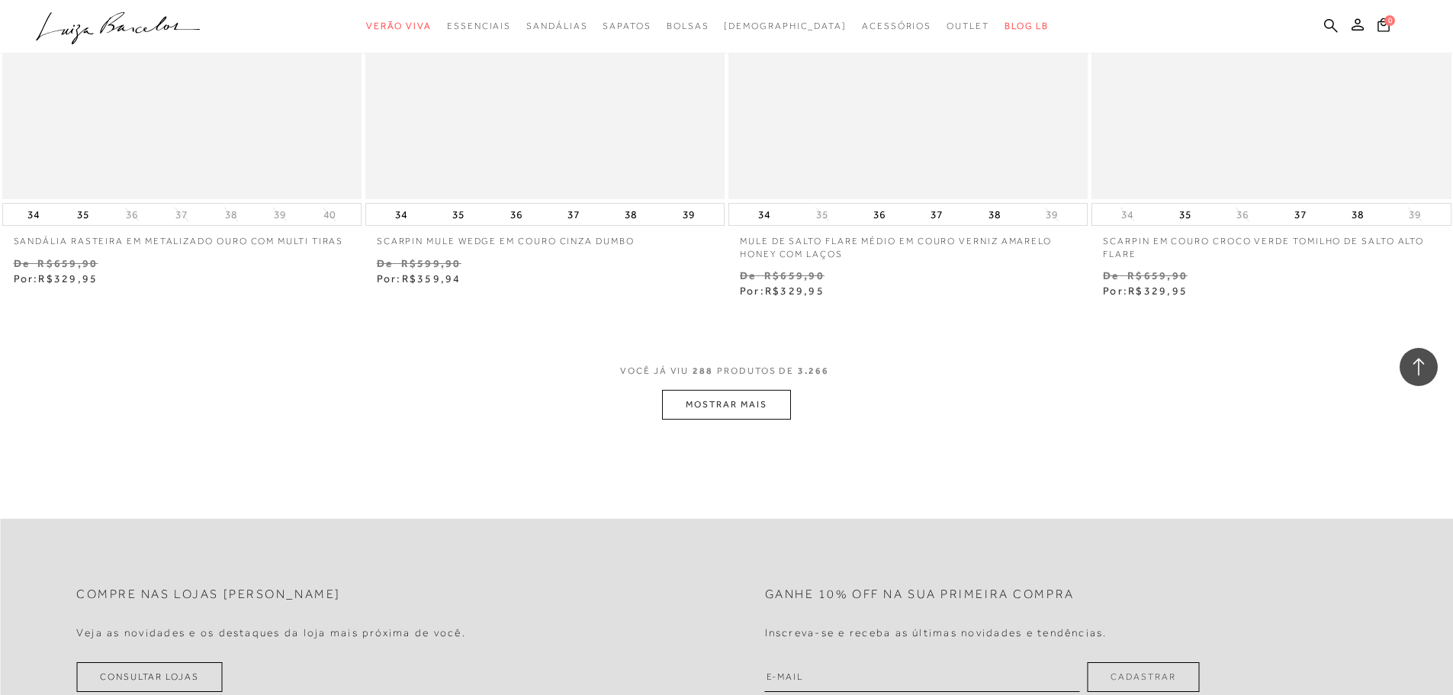
scroll to position [46842, 0]
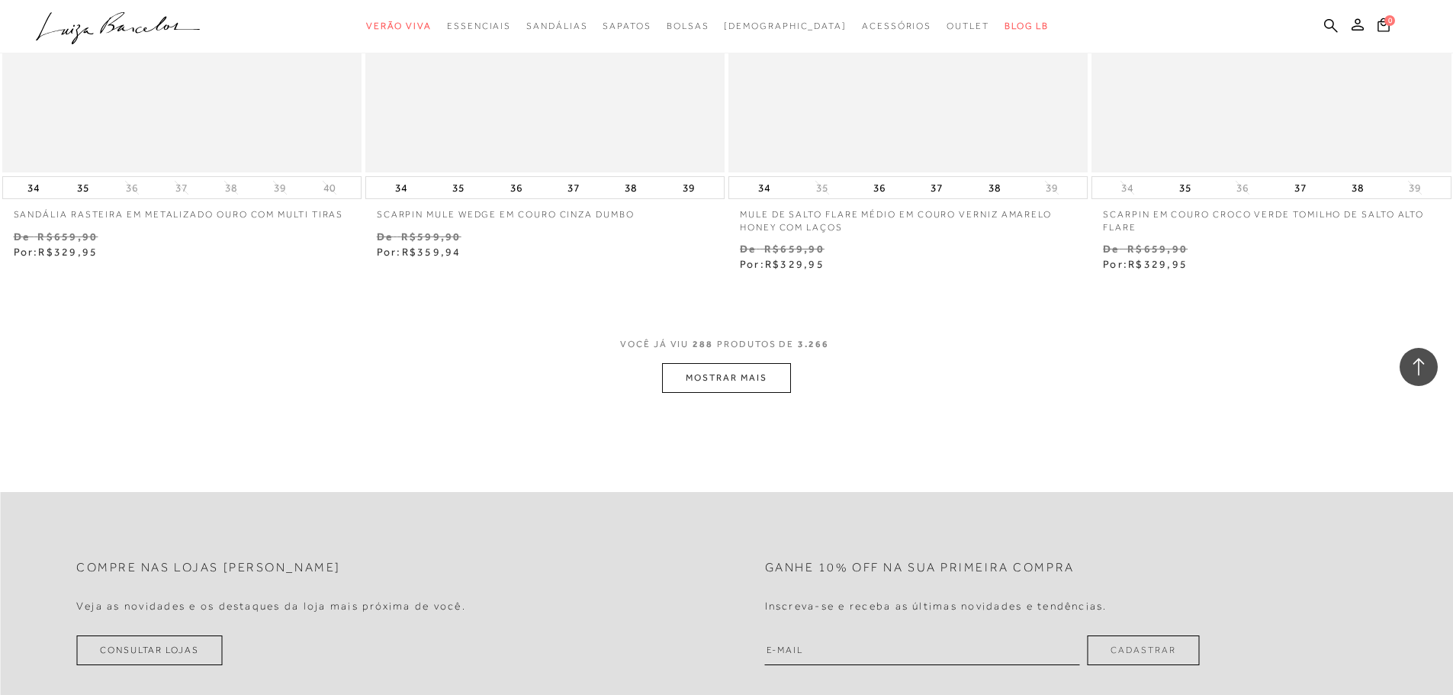
click at [737, 370] on button "MOSTRAR MAIS" at bounding box center [726, 378] width 128 height 30
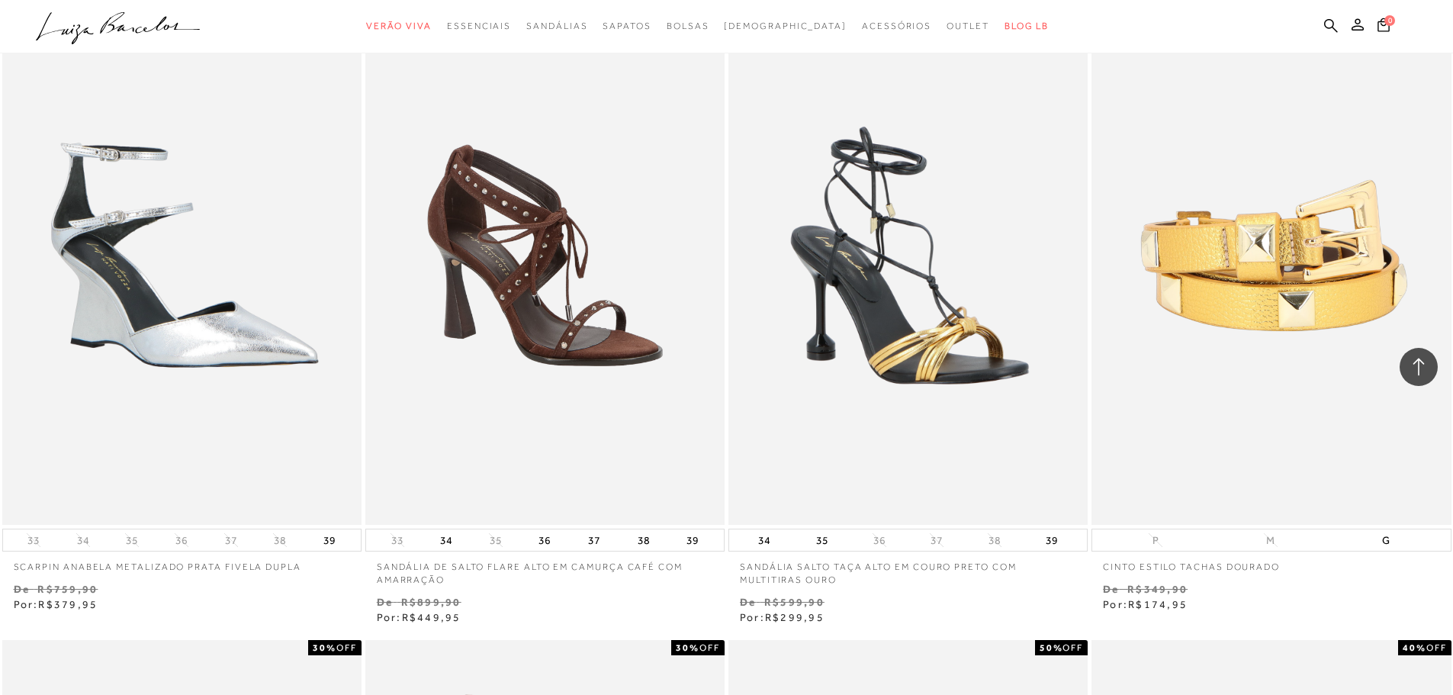
scroll to position [47834, 0]
